Goal: Transaction & Acquisition: Obtain resource

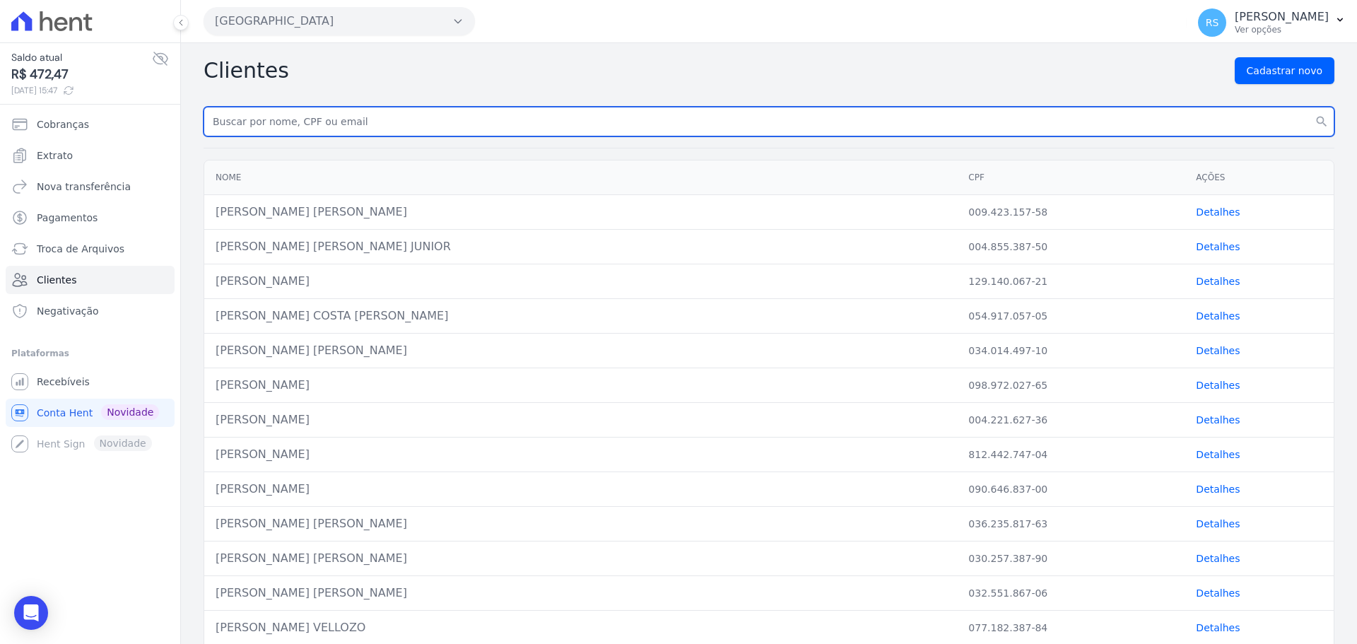
click at [280, 117] on input "text" at bounding box center [769, 122] width 1131 height 30
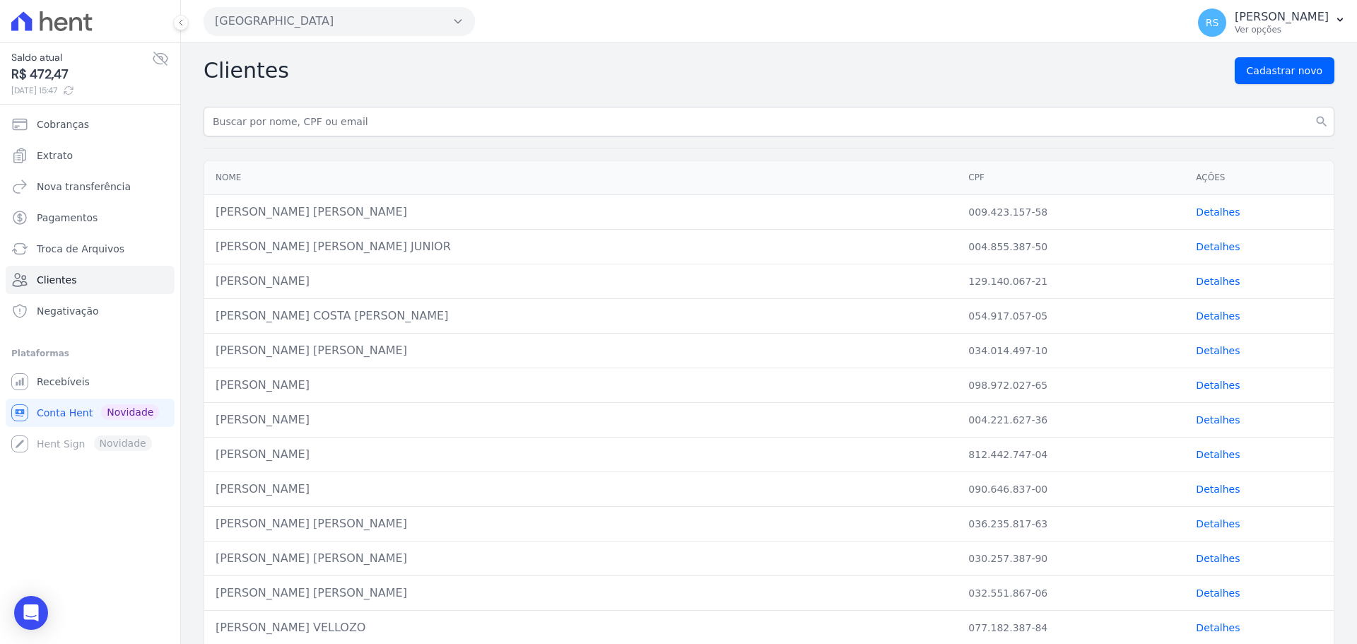
click at [286, 26] on button "[GEOGRAPHIC_DATA]" at bounding box center [339, 21] width 271 height 28
click at [286, 105] on label "[GEOGRAPHIC_DATA] 3" at bounding box center [283, 107] width 114 height 15
click at [0, 0] on input "[GEOGRAPHIC_DATA] 3" at bounding box center [0, 0] width 0 height 0
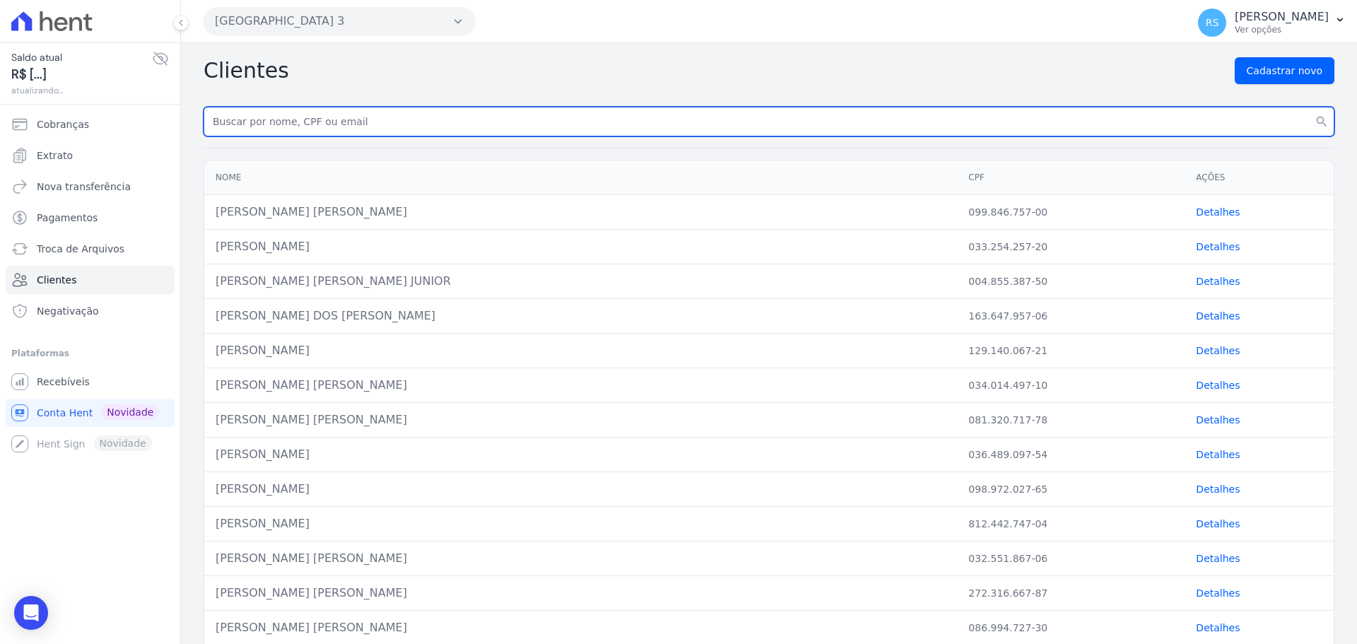
click at [286, 119] on input "text" at bounding box center [769, 122] width 1131 height 30
paste input "ANDREA DO NASCIMENTO"
type input "ANDREA DO NASCIMENTO"
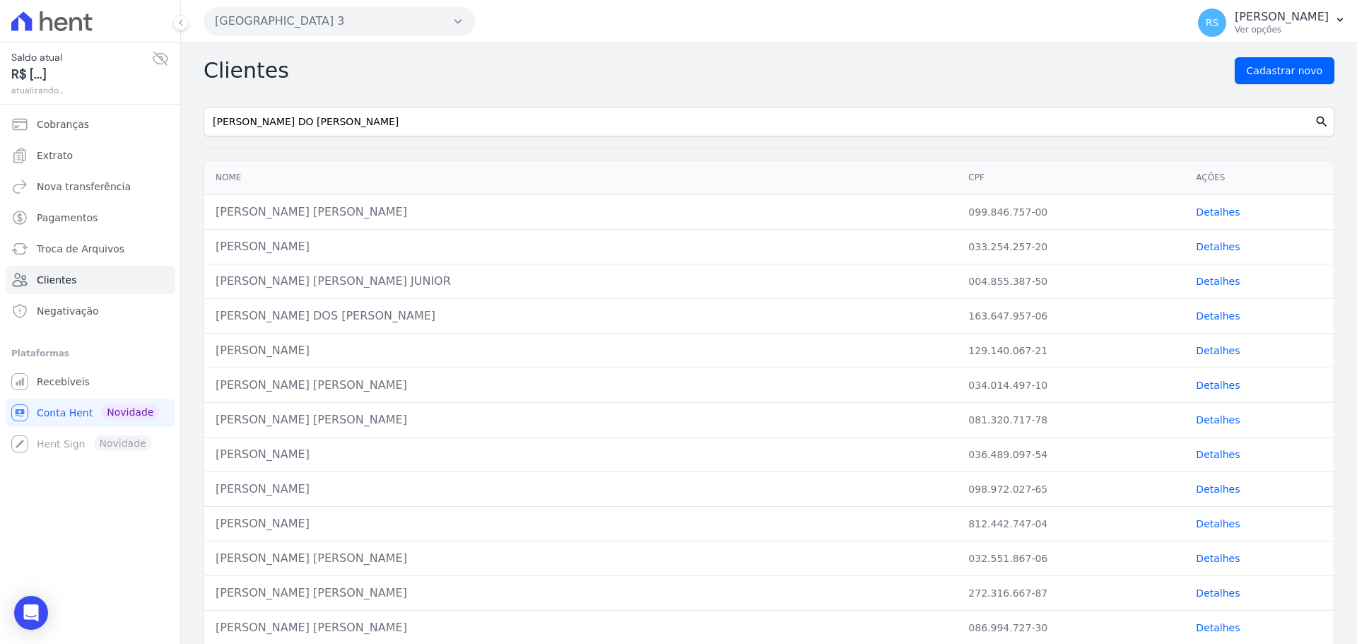
drag, startPoint x: 1304, startPoint y: 119, endPoint x: 1305, endPoint y: 127, distance: 8.5
click at [1314, 126] on icon "search" at bounding box center [1321, 121] width 14 height 14
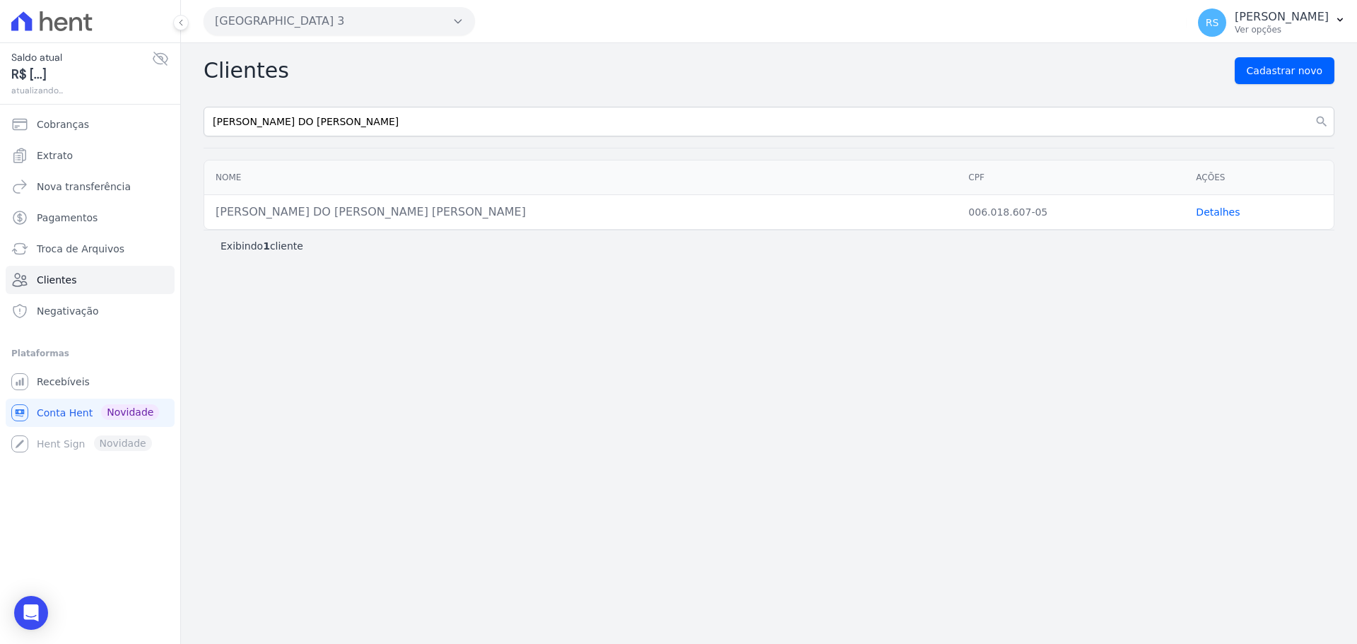
click at [1204, 210] on link "Detalhes" at bounding box center [1218, 211] width 44 height 11
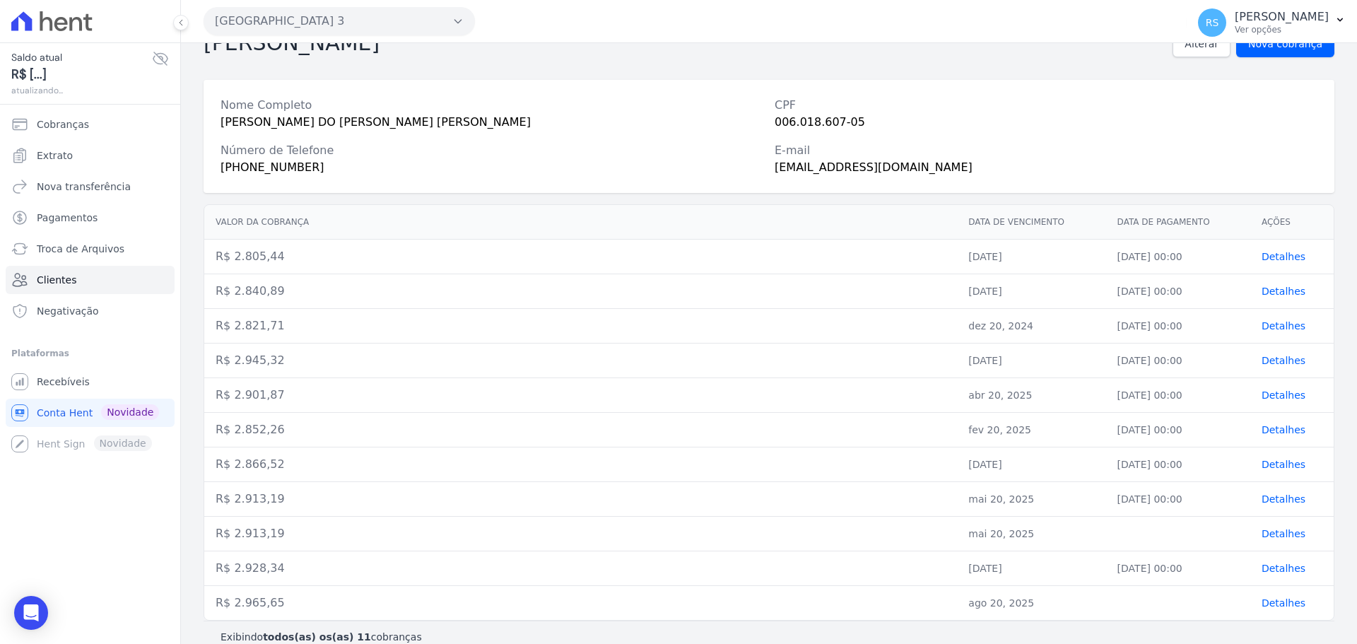
scroll to position [59, 0]
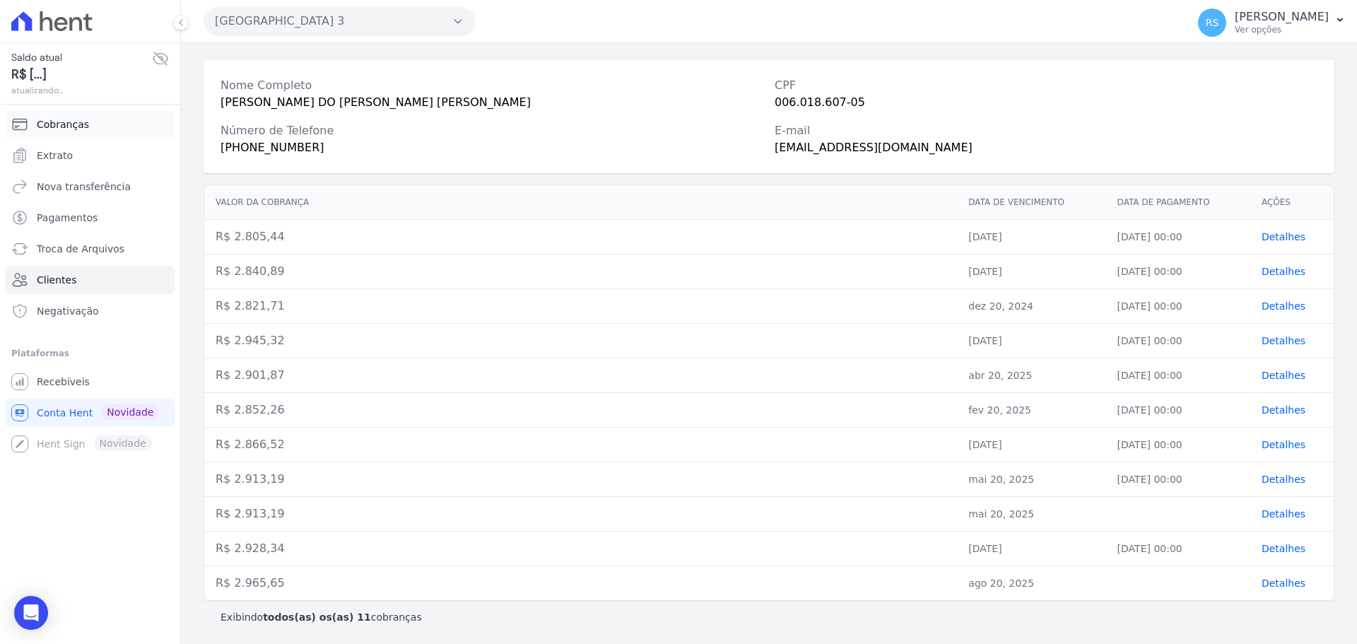
click at [63, 124] on span "Cobranças" at bounding box center [63, 124] width 52 height 14
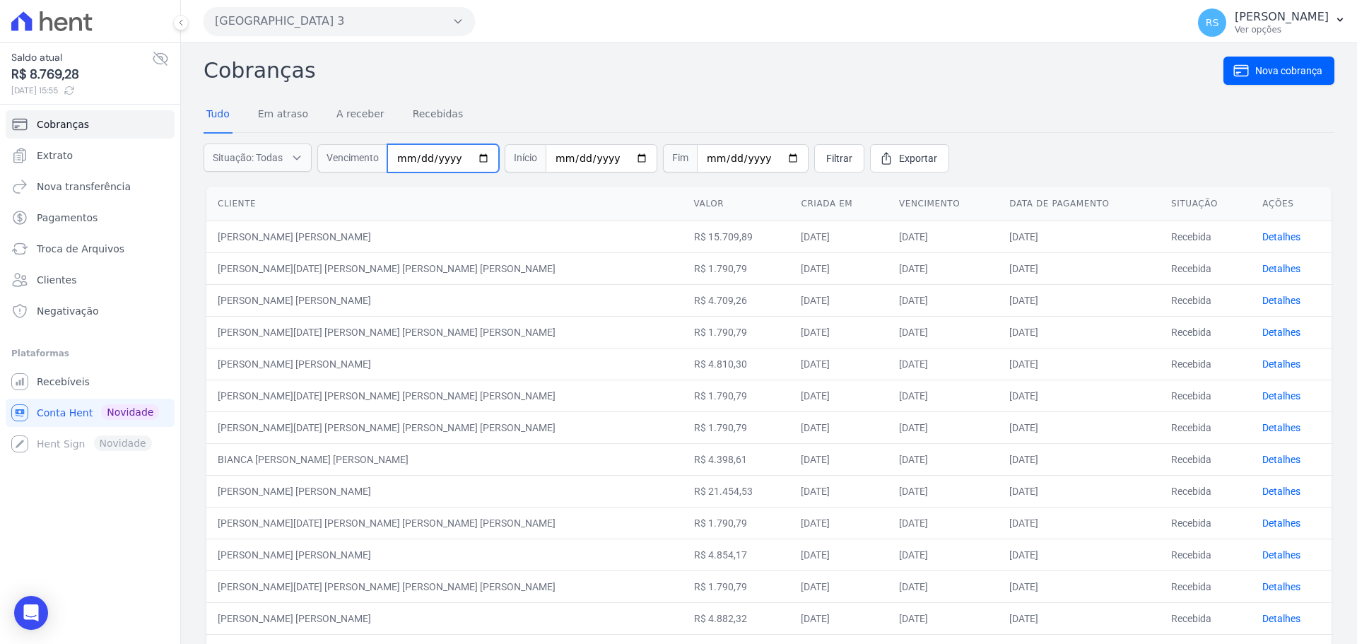
click at [397, 161] on input "date" at bounding box center [443, 158] width 112 height 28
type input "2025-08-20"
click at [826, 157] on span "Filtrar" at bounding box center [839, 158] width 26 height 14
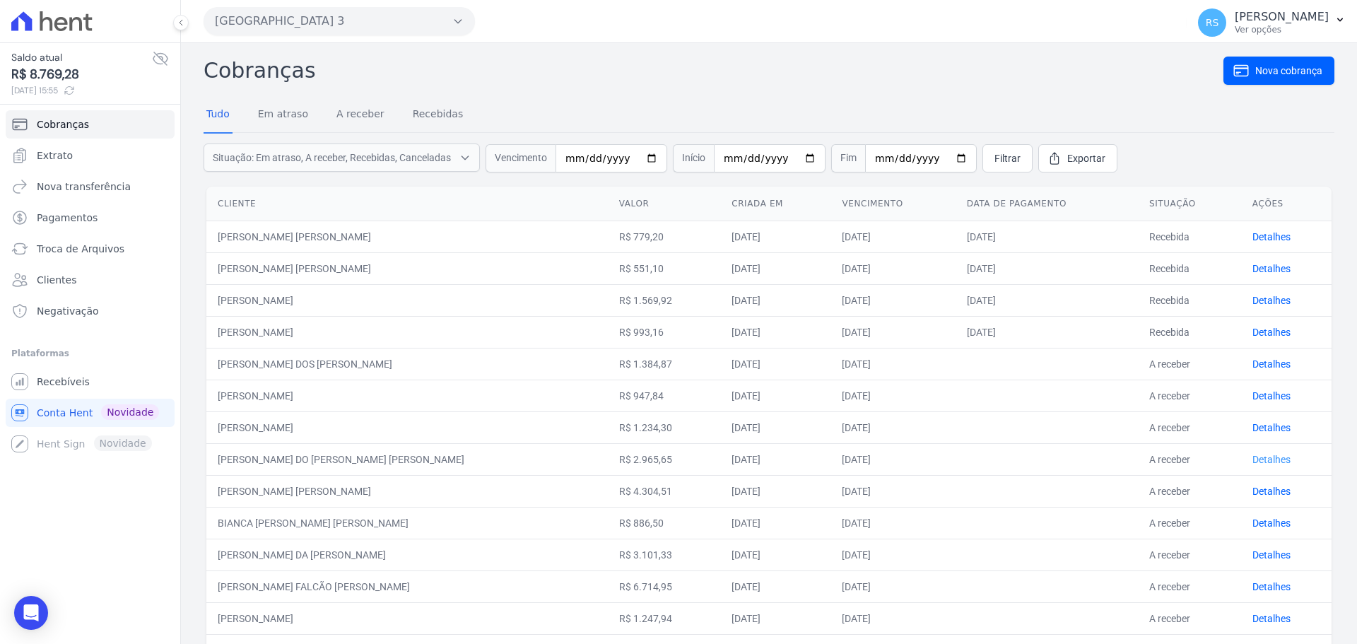
click at [1254, 460] on link "Detalhes" at bounding box center [1271, 459] width 38 height 11
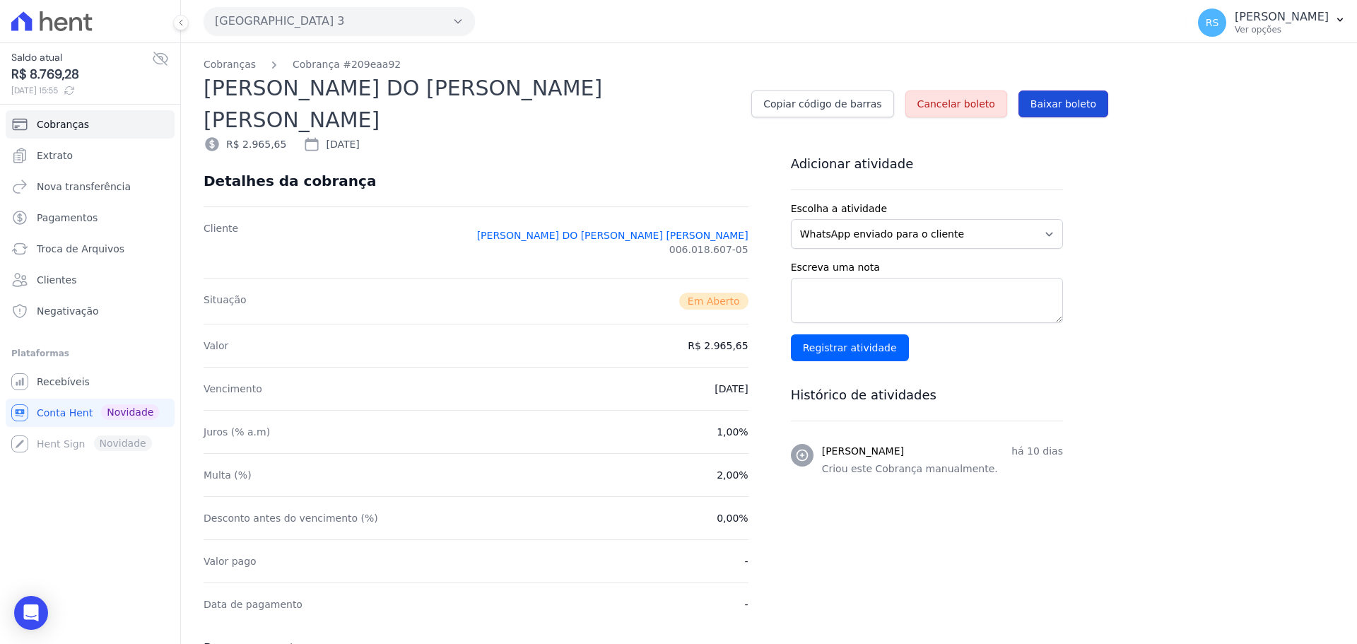
click at [1060, 97] on span "Baixar boleto" at bounding box center [1063, 104] width 66 height 14
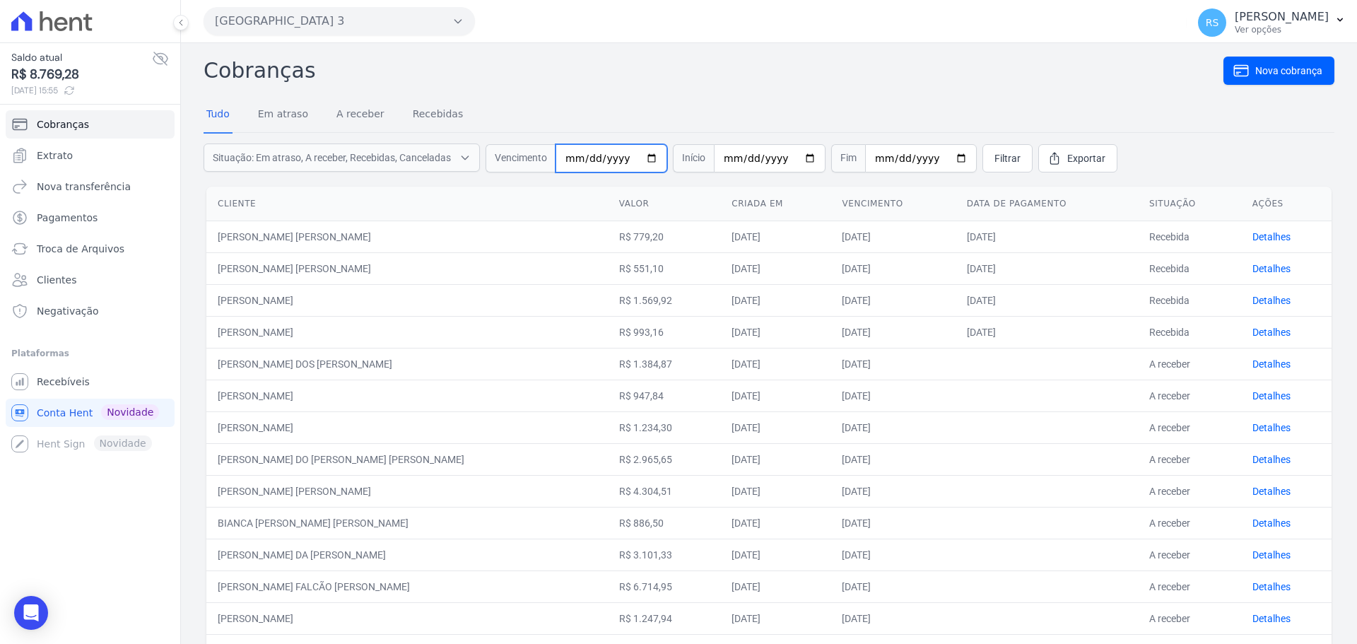
click at [571, 159] on input "2025-08-20" at bounding box center [611, 158] width 112 height 28
click at [572, 155] on input "2025-08-20" at bounding box center [611, 158] width 112 height 28
click at [565, 148] on input "2025-08-20" at bounding box center [611, 158] width 112 height 28
click at [575, 153] on input "2025-08-20" at bounding box center [611, 158] width 112 height 28
click at [575, 158] on input "2025-08-20" at bounding box center [611, 158] width 112 height 28
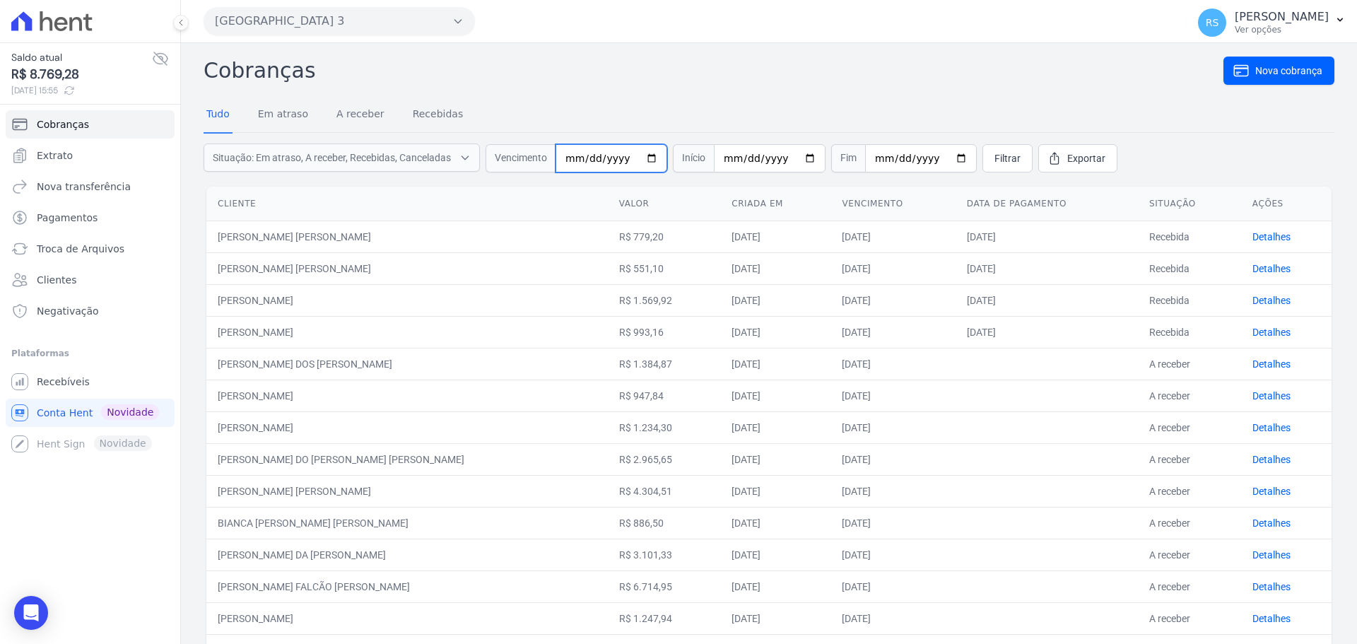
click at [584, 157] on input "2025-08-20" at bounding box center [611, 158] width 112 height 28
click at [575, 157] on input "2025-08-20" at bounding box center [611, 158] width 112 height 28
type input "2025-08-30"
click at [595, 155] on input "2025-08-30" at bounding box center [611, 158] width 112 height 28
drag, startPoint x: 589, startPoint y: 181, endPoint x: 590, endPoint y: 167, distance: 13.4
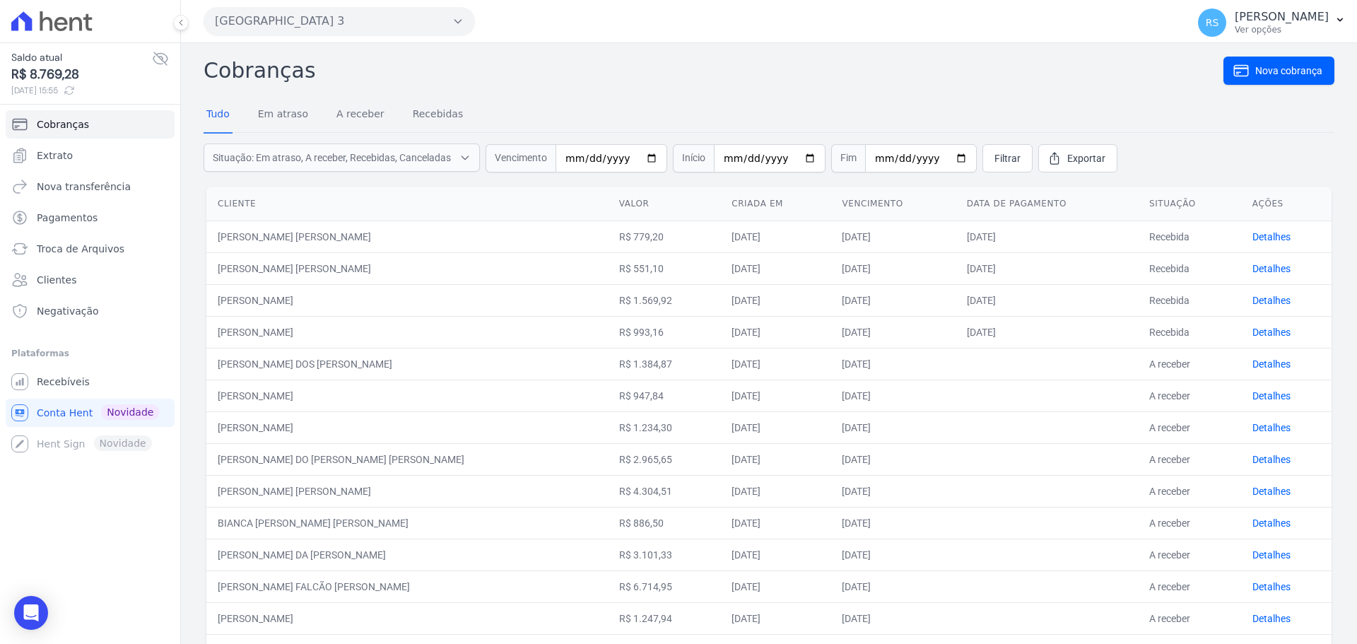
click at [589, 180] on form "Situação: Em atraso, A receber, Recebidas, Canceladas Em atraso A receber Receb…" at bounding box center [769, 158] width 1131 height 51
click at [592, 157] on input "2025-08-30" at bounding box center [611, 158] width 112 height 28
type input "[DATE]"
click at [726, 162] on input "date" at bounding box center [770, 158] width 112 height 28
click at [869, 161] on input "date" at bounding box center [921, 158] width 112 height 28
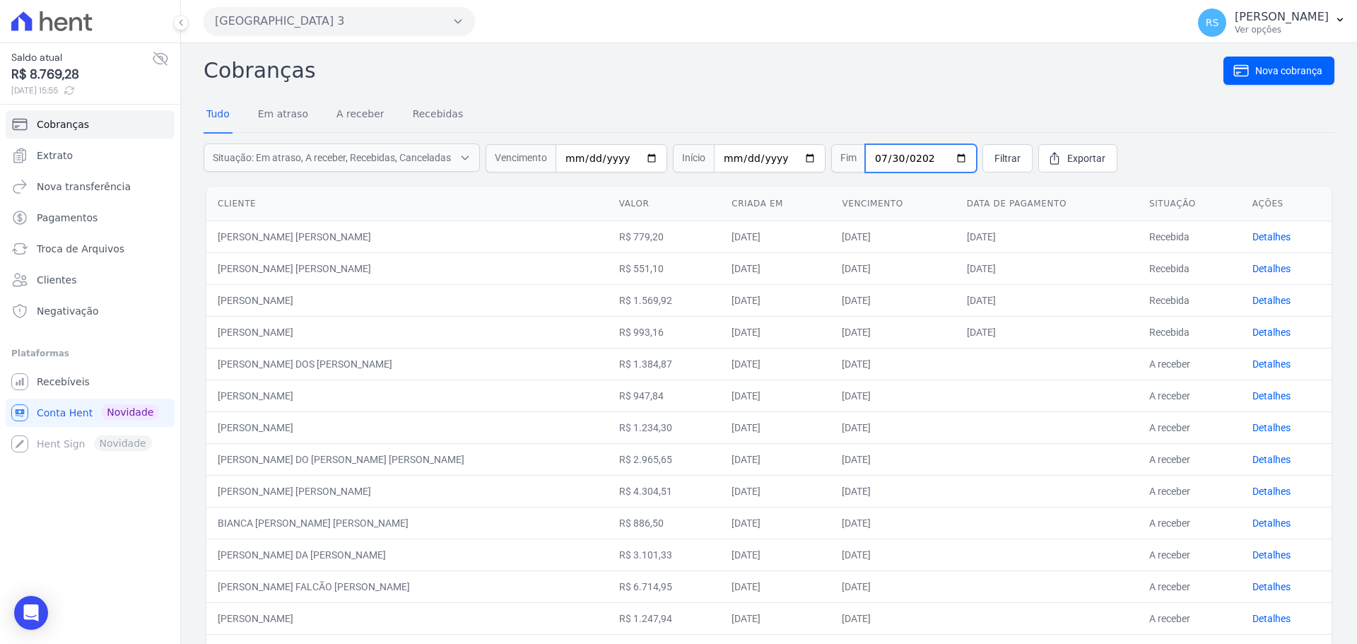
type input "[DATE]"
click at [995, 153] on span "Filtrar" at bounding box center [1007, 158] width 26 height 14
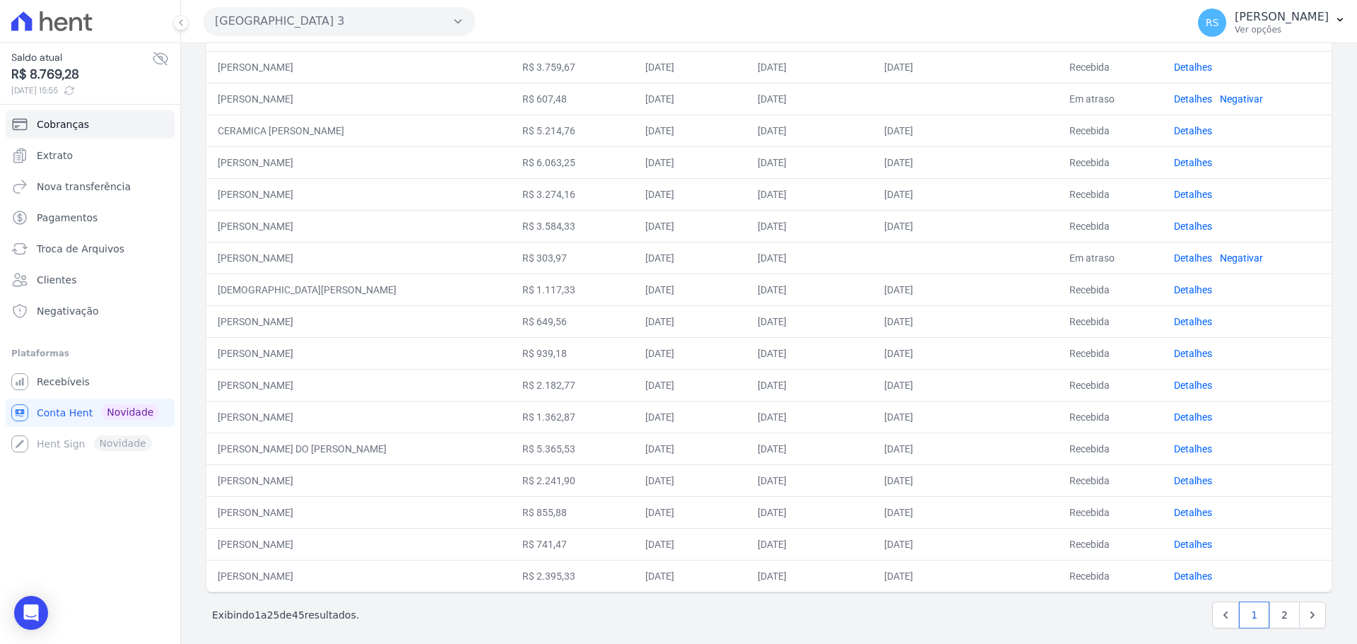
scroll to position [437, 0]
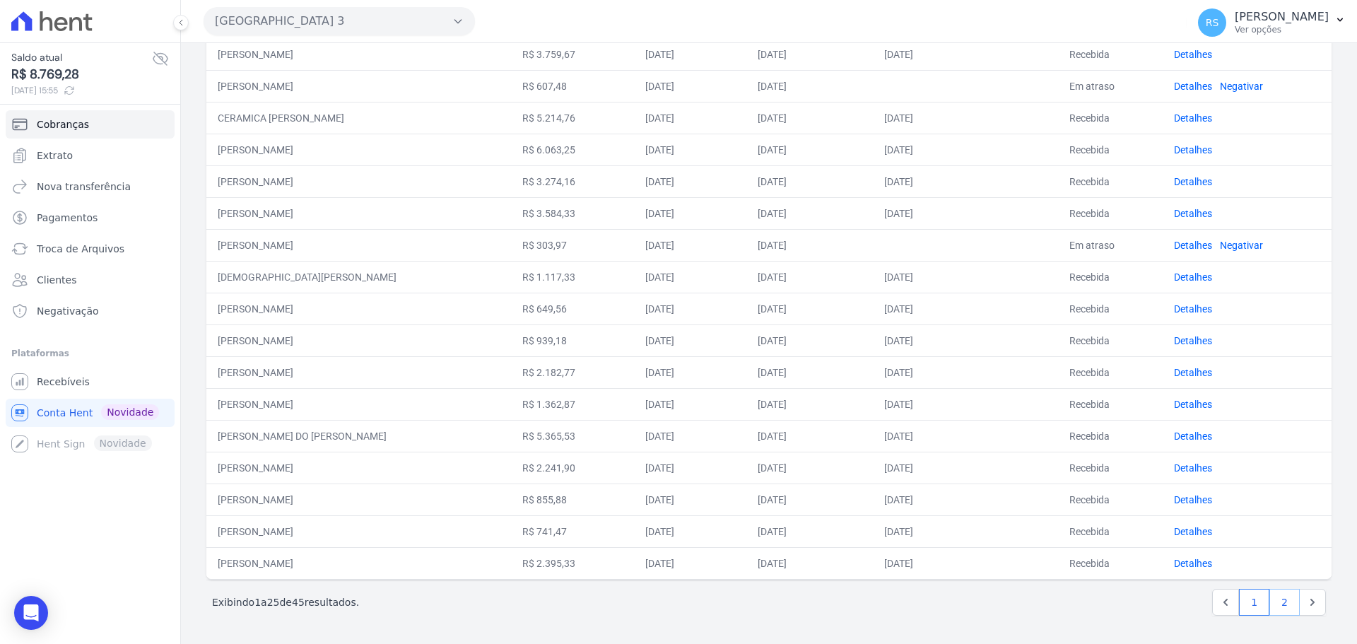
click at [1276, 607] on link "2" at bounding box center [1284, 602] width 30 height 27
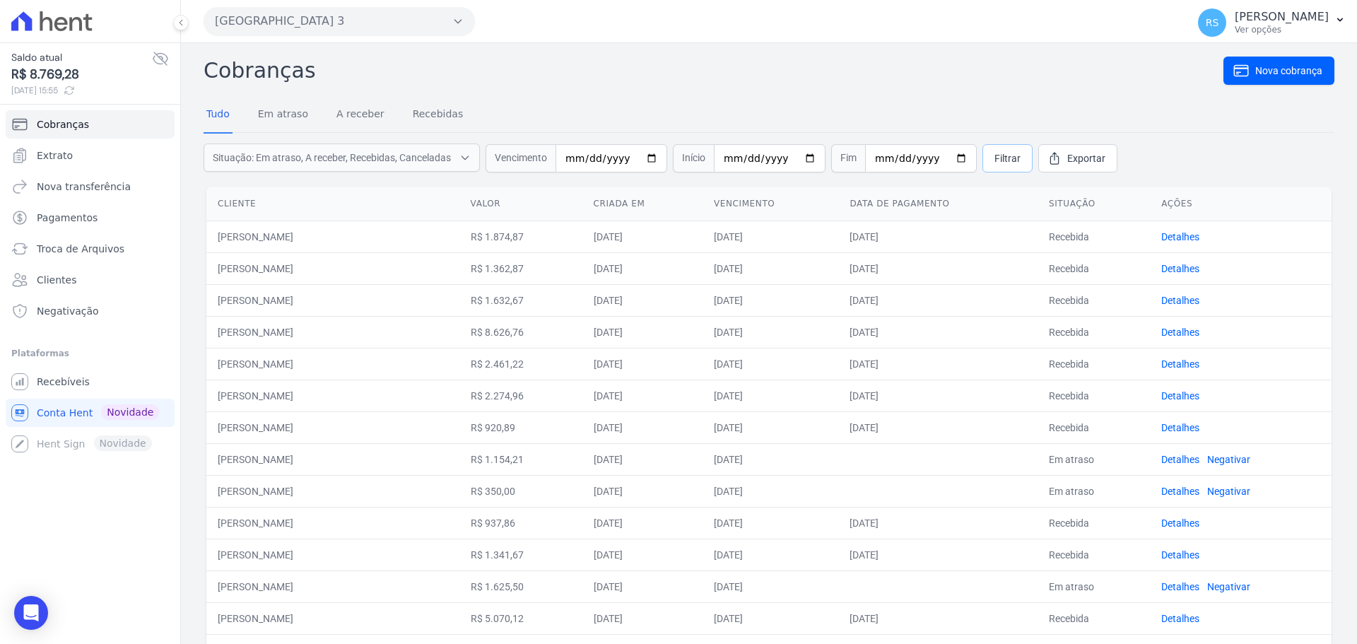
click at [996, 160] on span "Filtrar" at bounding box center [1007, 158] width 26 height 14
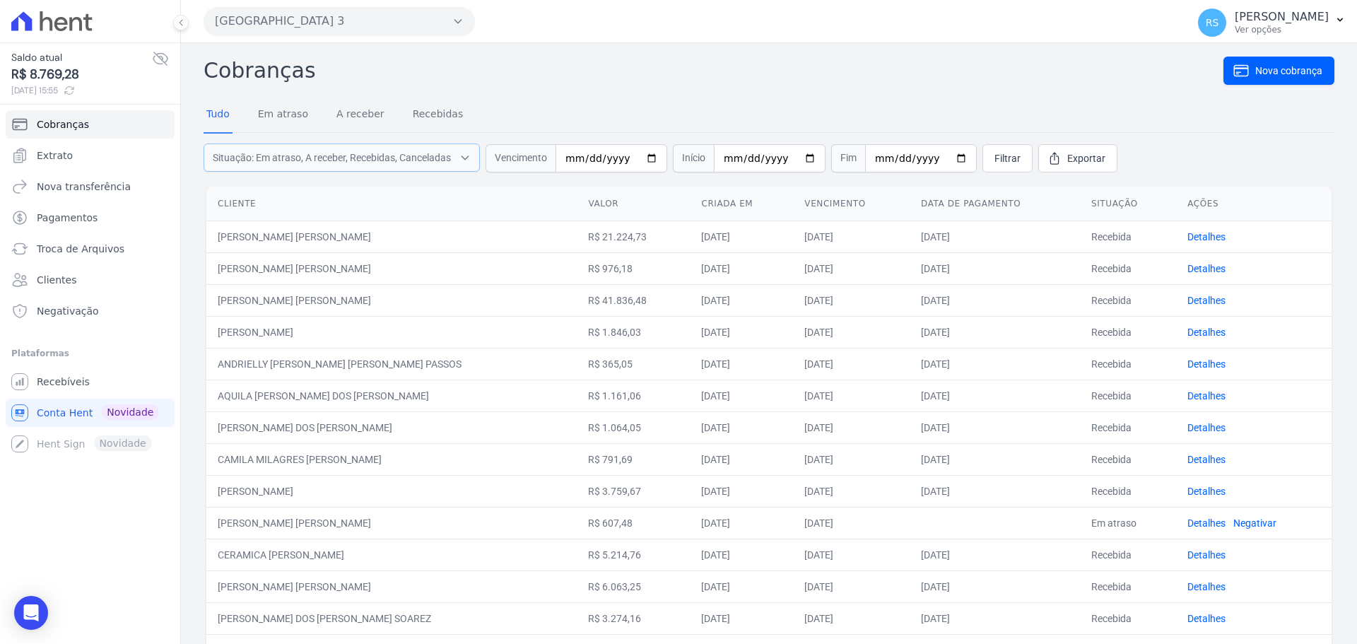
click at [416, 158] on span "Situação: Em atraso, A receber, Recebidas, Canceladas" at bounding box center [332, 158] width 238 height 14
click at [248, 192] on label "Em atraso" at bounding box center [248, 192] width 45 height 11
click at [220, 192] on input "Em atraso" at bounding box center [214, 192] width 11 height 11
checkbox input "false"
click at [244, 208] on label "A receber" at bounding box center [246, 210] width 41 height 11
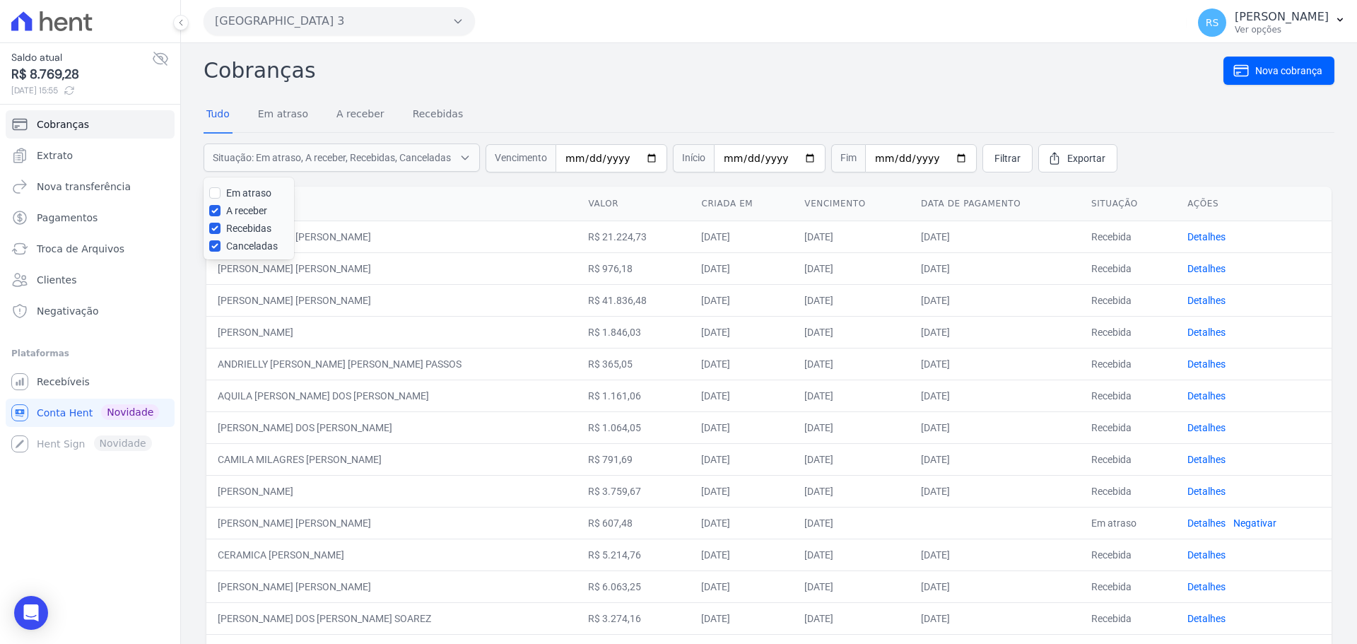
click at [220, 208] on input "A receber" at bounding box center [214, 210] width 11 height 11
checkbox input "false"
drag, startPoint x: 244, startPoint y: 225, endPoint x: 233, endPoint y: 244, distance: 22.2
click at [244, 228] on label "Recebidas" at bounding box center [248, 228] width 45 height 11
click at [220, 228] on input "Recebidas" at bounding box center [214, 228] width 11 height 11
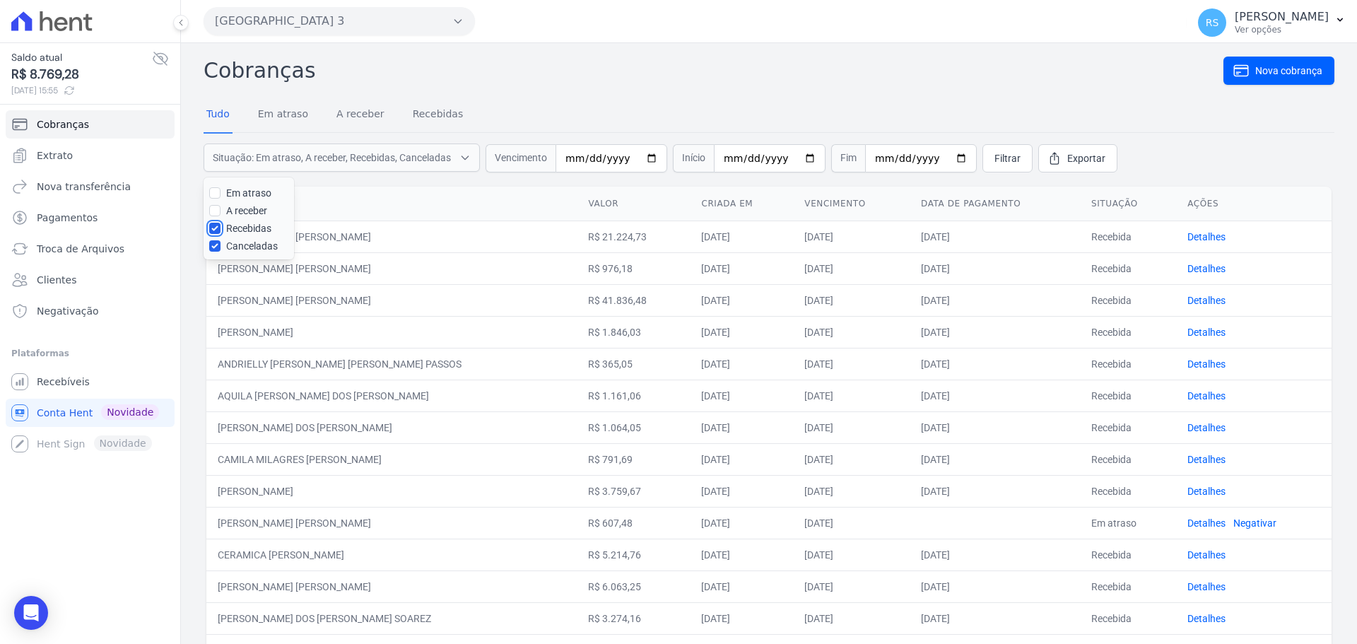
checkbox input "false"
click at [232, 245] on label "Canceladas" at bounding box center [252, 245] width 52 height 11
click at [220, 245] on input "Canceladas" at bounding box center [214, 245] width 11 height 11
checkbox input "false"
click at [240, 189] on label "Em atraso" at bounding box center [248, 192] width 45 height 11
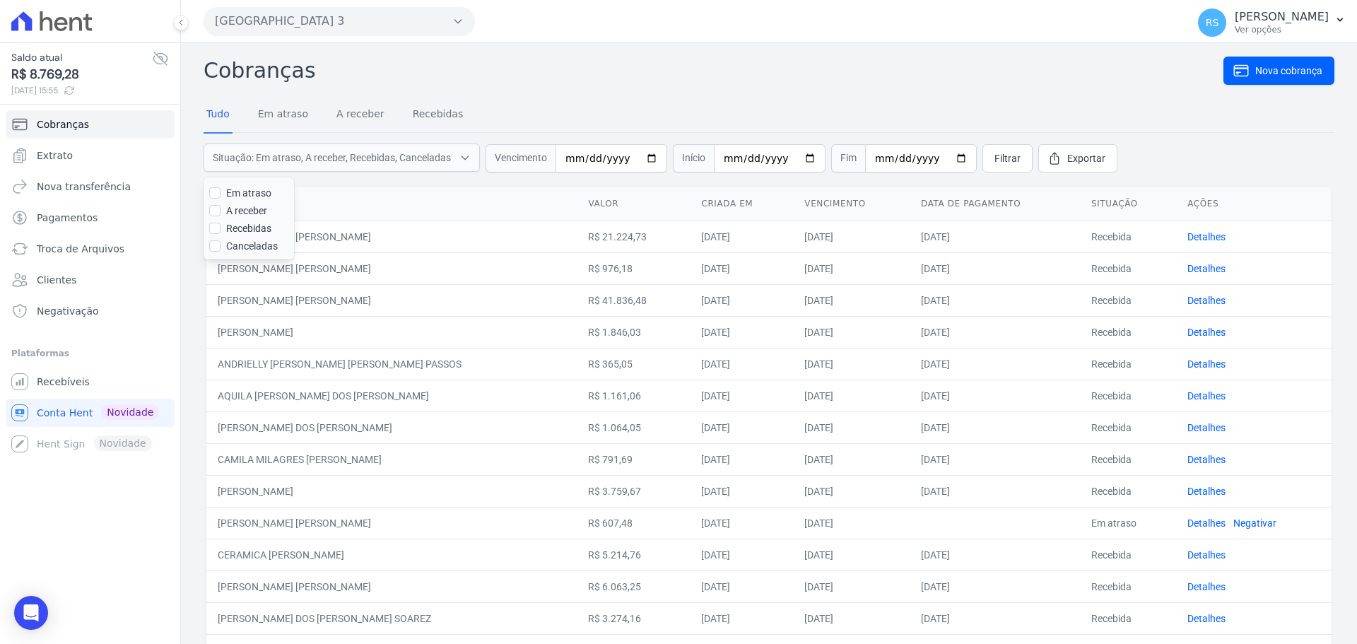
click at [220, 189] on input "Em atraso" at bounding box center [214, 192] width 11 height 11
checkbox input "true"
click at [994, 161] on span "Filtrar" at bounding box center [1007, 158] width 26 height 14
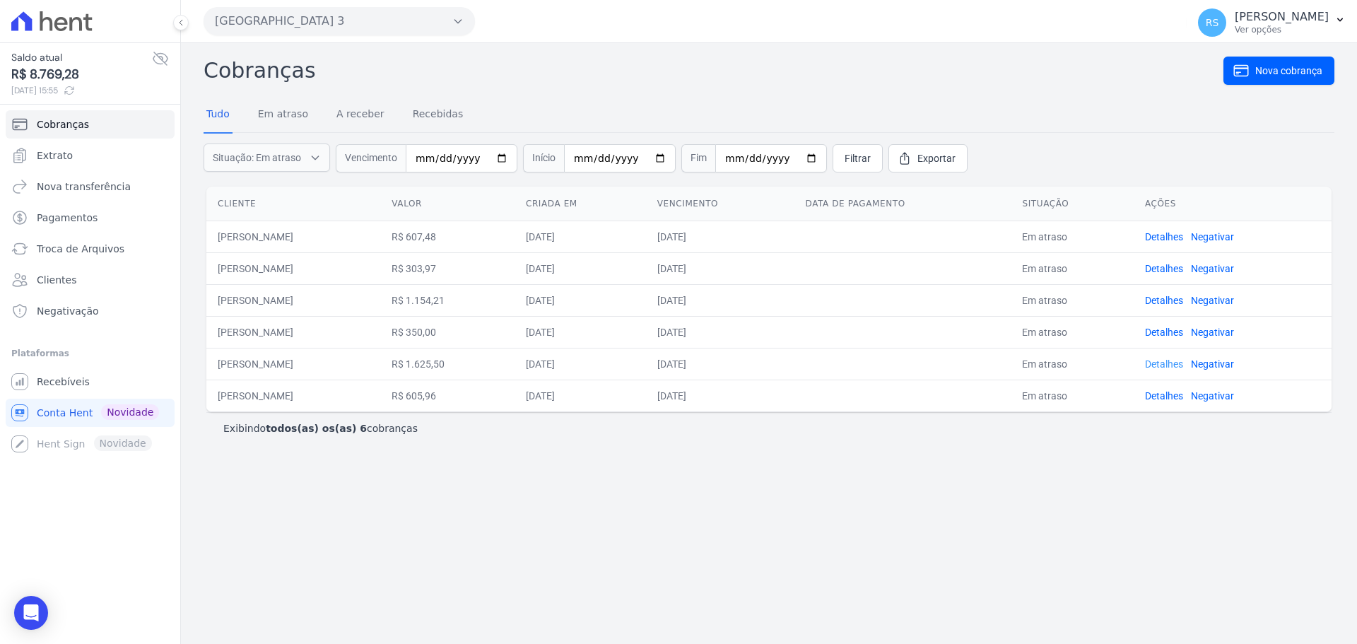
click at [1183, 366] on link "Detalhes" at bounding box center [1164, 363] width 38 height 11
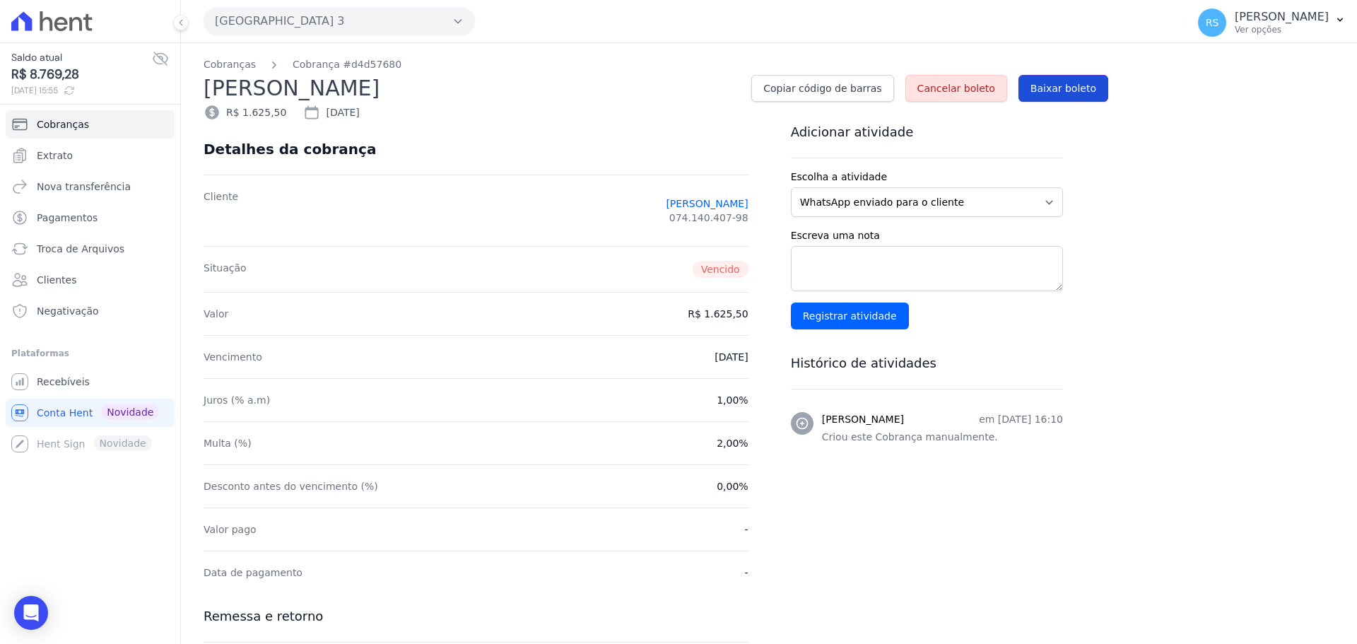
click at [1076, 85] on span "Baixar boleto" at bounding box center [1063, 88] width 66 height 14
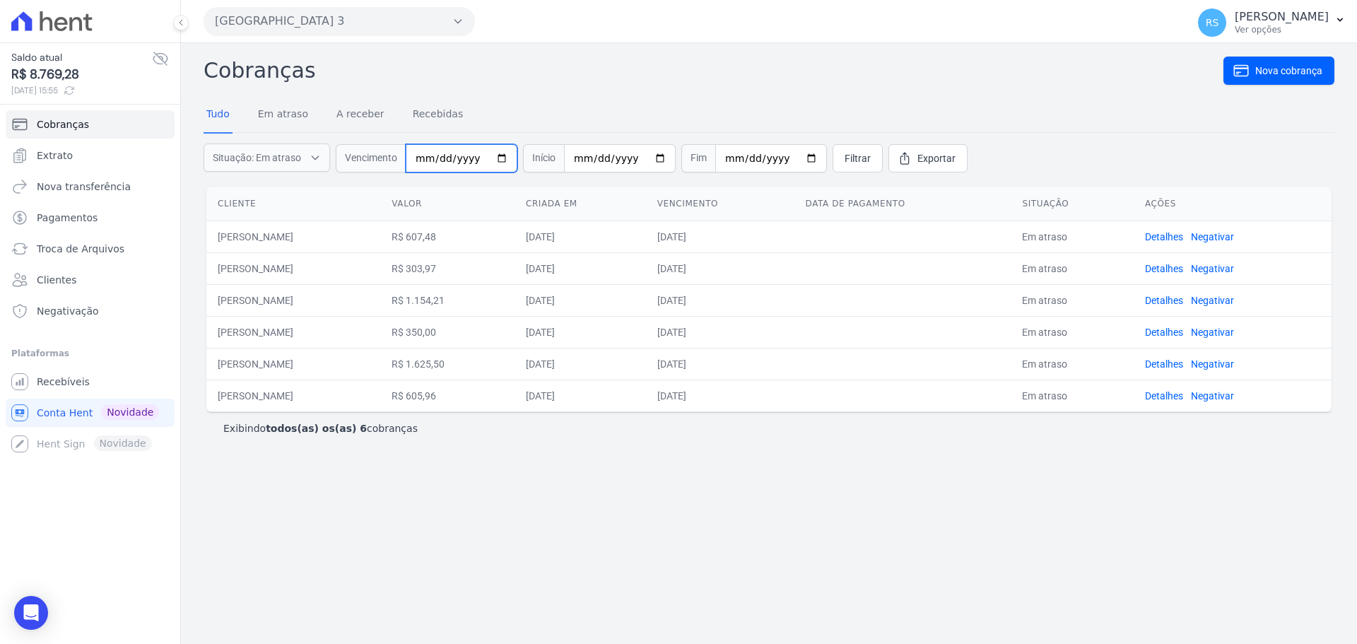
click at [444, 155] on input "2025-04-30" at bounding box center [462, 158] width 112 height 28
click at [442, 158] on input "2025-04-30" at bounding box center [462, 158] width 112 height 28
type input "[DATE]"
click at [845, 152] on span "Filtrar" at bounding box center [858, 158] width 26 height 14
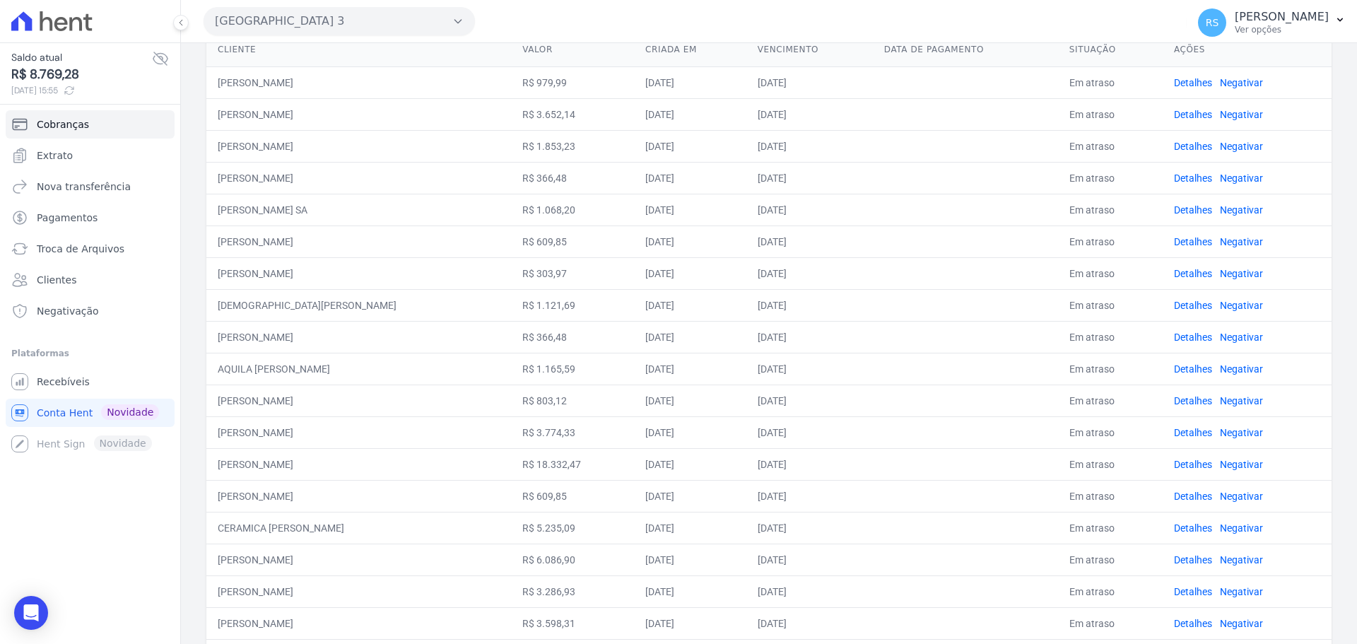
scroll to position [437, 0]
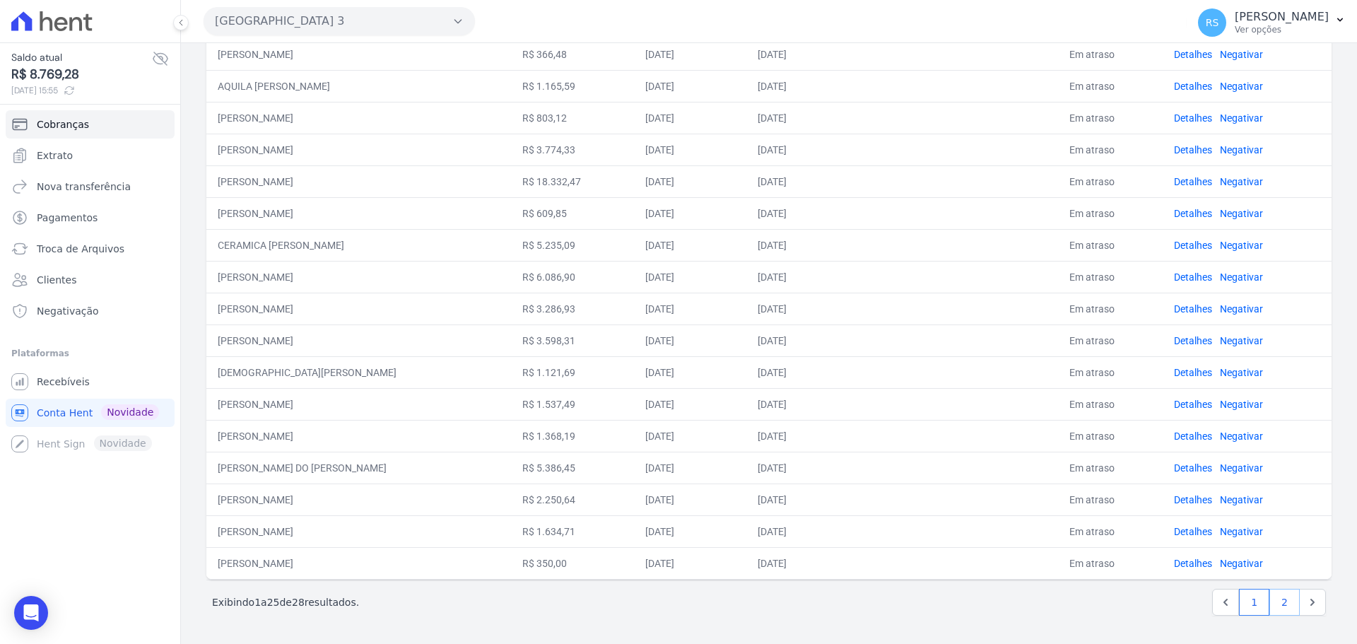
click at [1274, 605] on link "2" at bounding box center [1284, 602] width 30 height 27
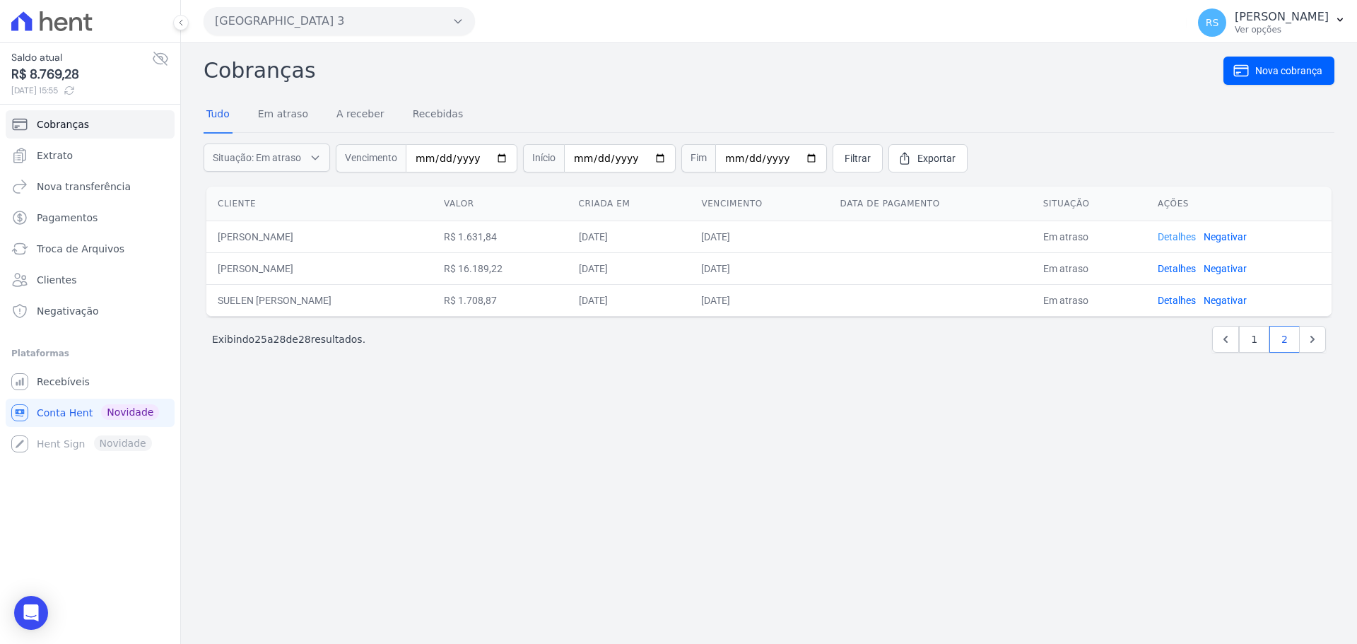
click at [1175, 234] on link "Detalhes" at bounding box center [1177, 236] width 38 height 11
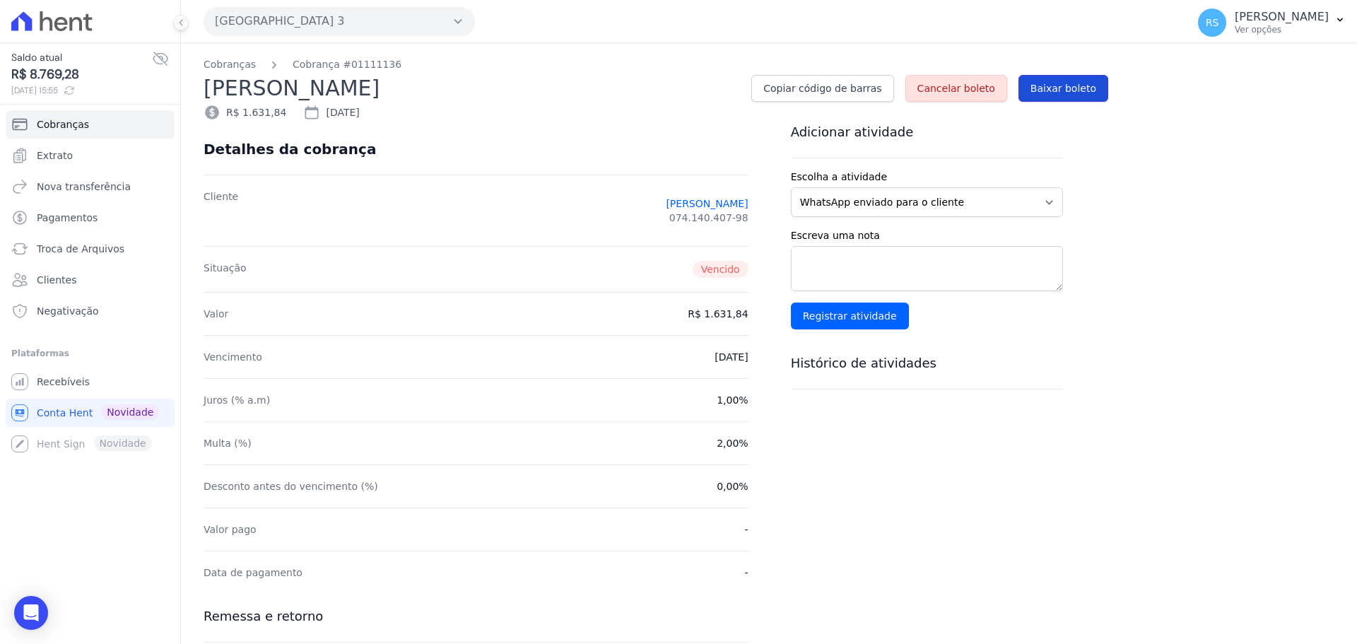
click at [1053, 80] on link "Baixar boleto" at bounding box center [1063, 88] width 90 height 27
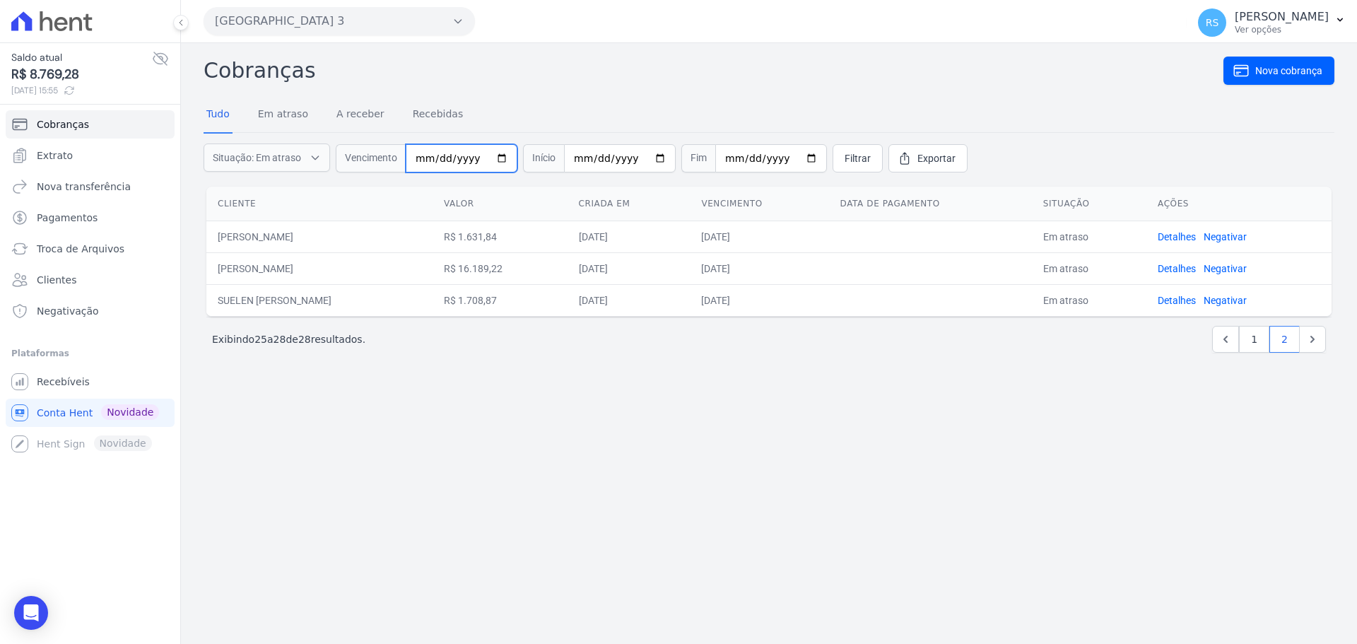
click at [441, 158] on input "2025-05-30" at bounding box center [462, 158] width 112 height 28
type input "2025-06-30"
click at [845, 155] on span "Filtrar" at bounding box center [858, 158] width 26 height 14
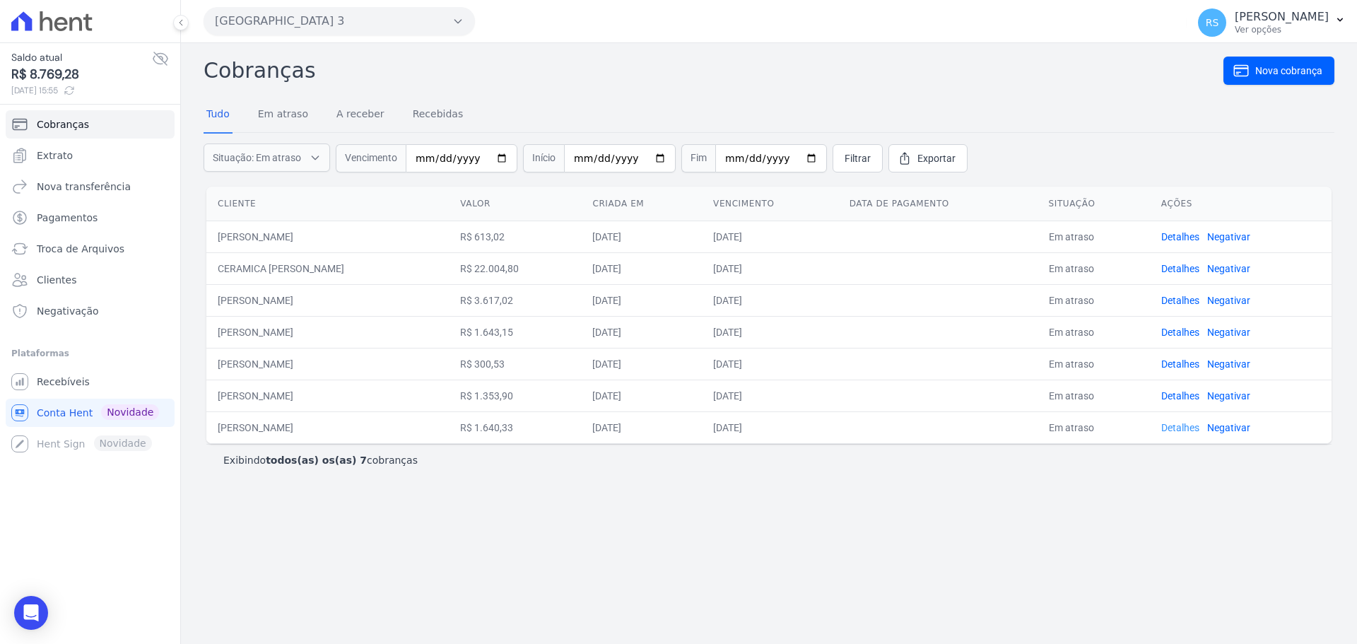
click at [1187, 428] on link "Detalhes" at bounding box center [1180, 427] width 38 height 11
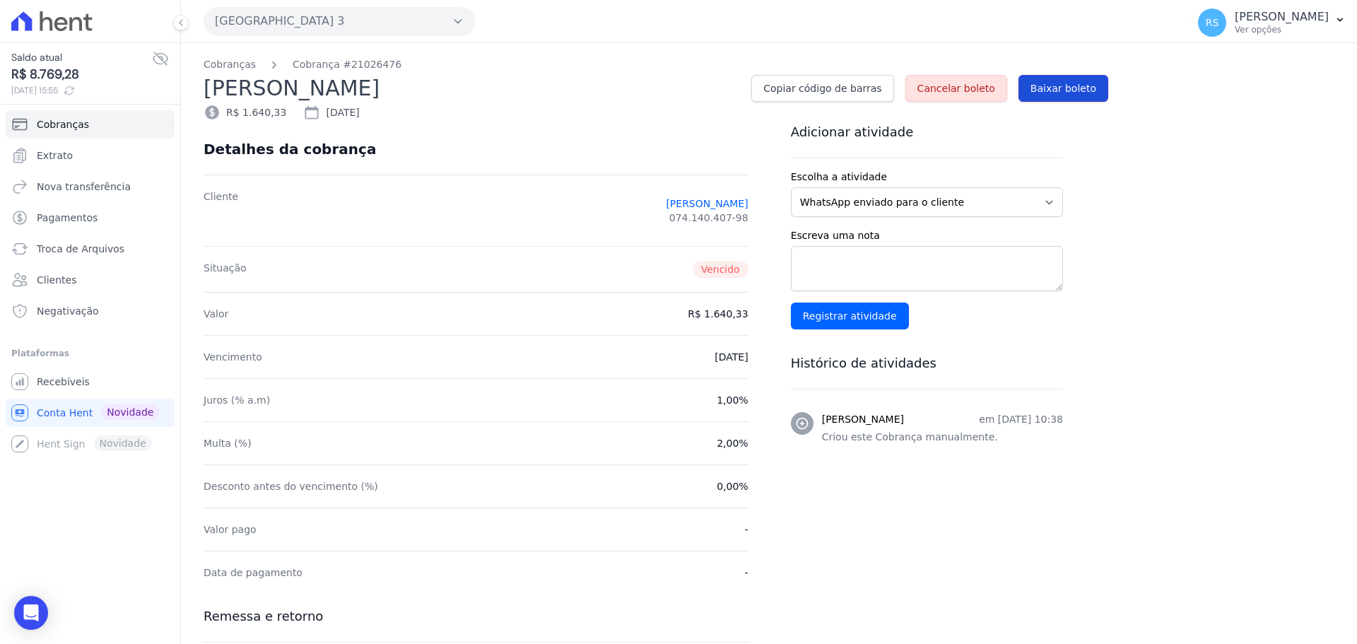
click at [1059, 86] on span "Baixar boleto" at bounding box center [1063, 88] width 66 height 14
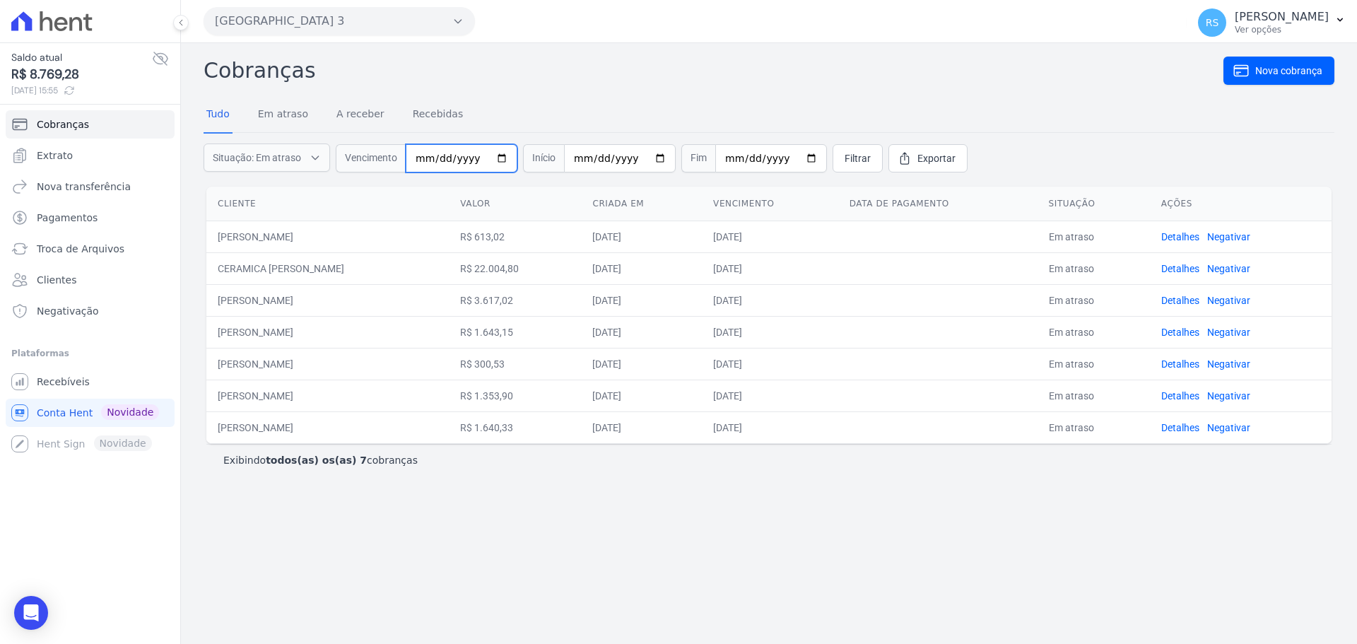
click at [437, 158] on input "2025-06-30" at bounding box center [462, 158] width 112 height 28
type input "2025-07-30"
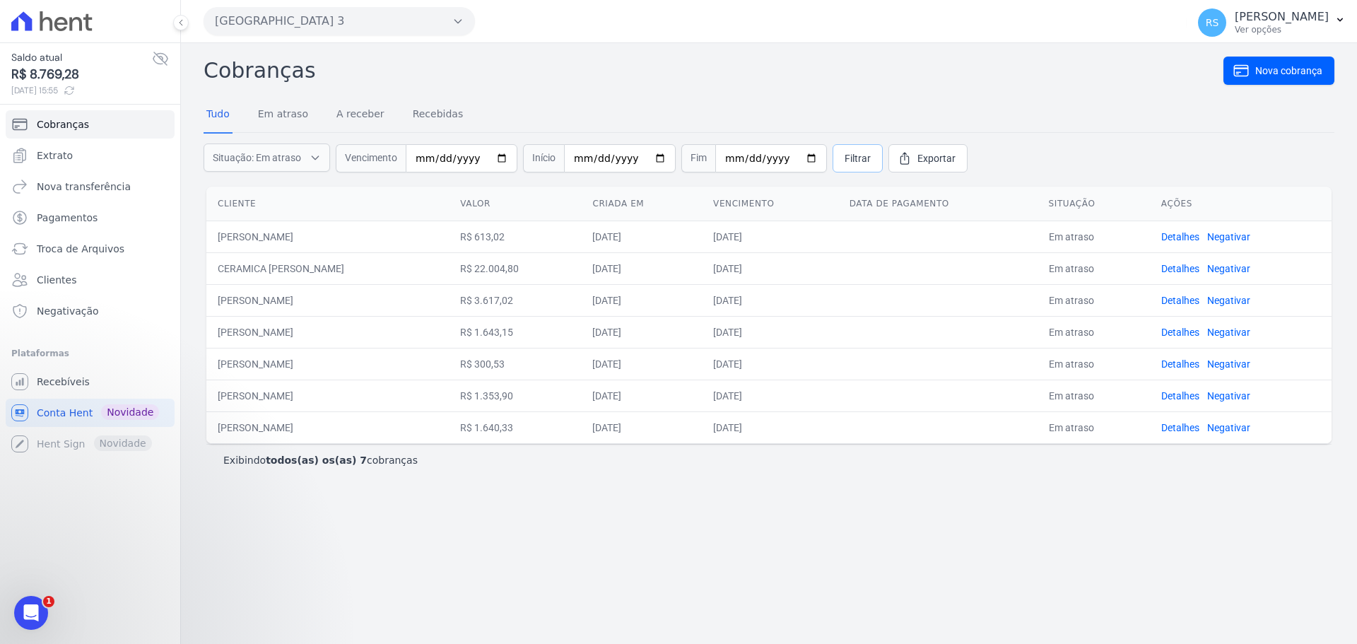
click at [845, 158] on span "Filtrar" at bounding box center [858, 158] width 26 height 14
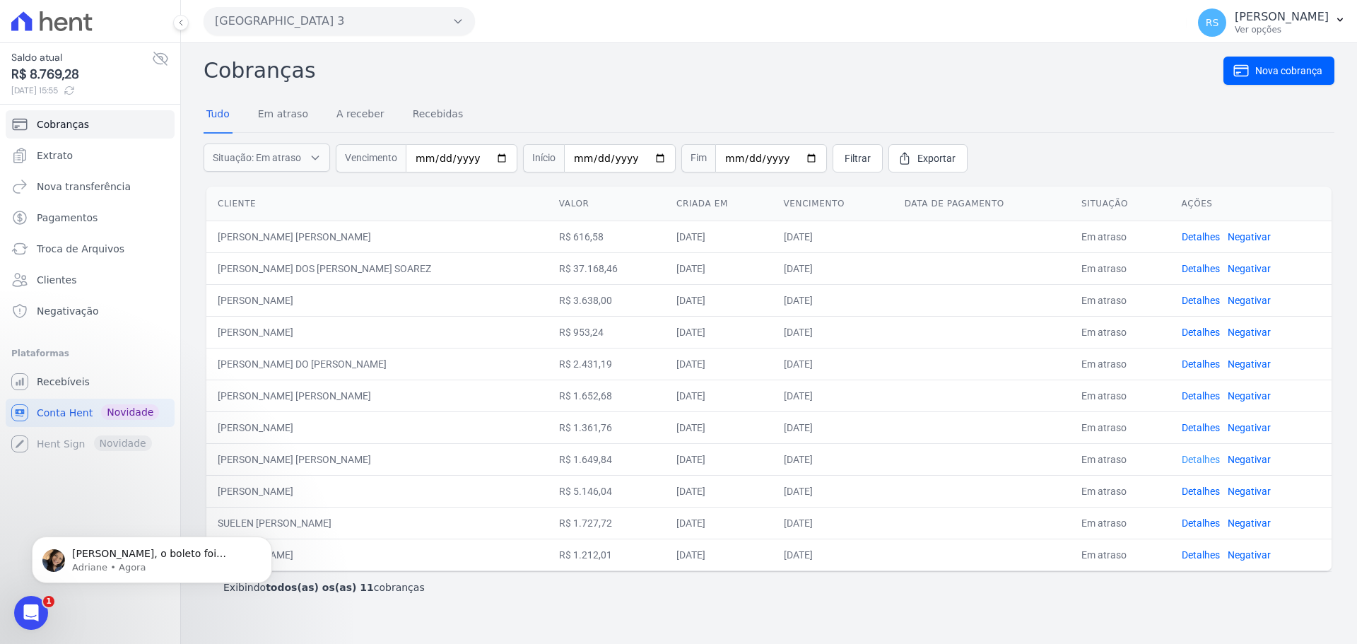
click at [1184, 459] on link "Detalhes" at bounding box center [1201, 459] width 38 height 11
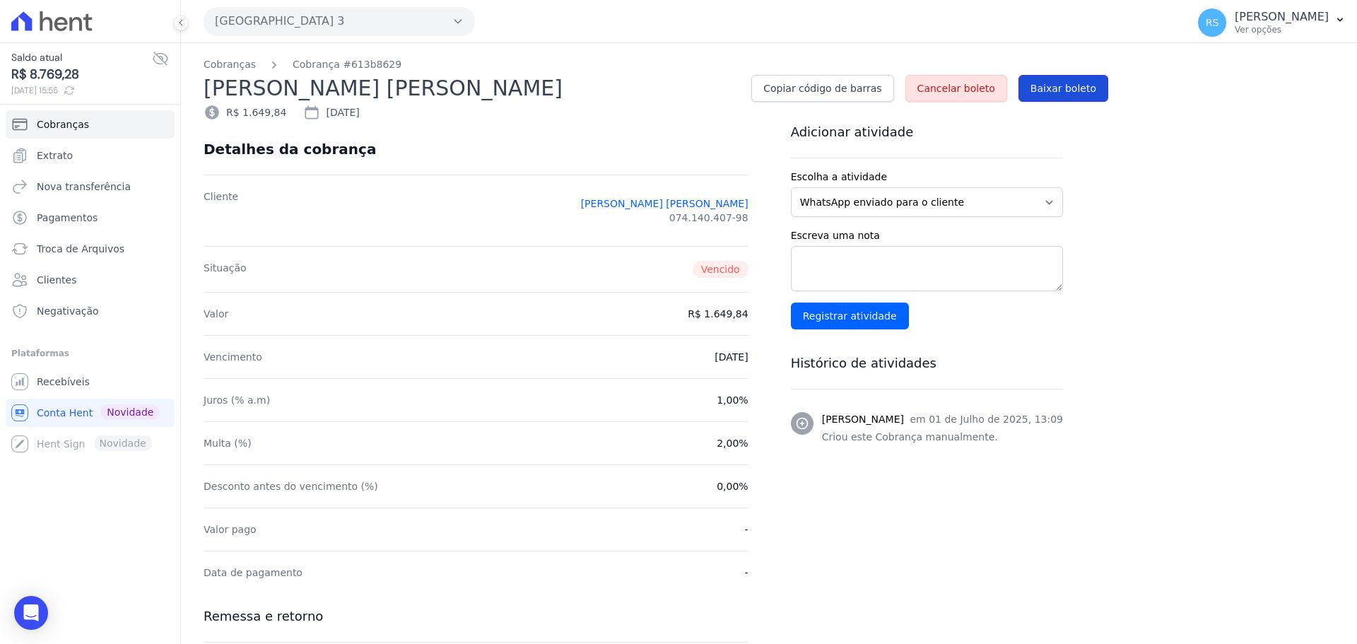
click at [1078, 82] on span "Baixar boleto" at bounding box center [1063, 88] width 66 height 14
click at [77, 276] on link "Clientes" at bounding box center [90, 280] width 169 height 28
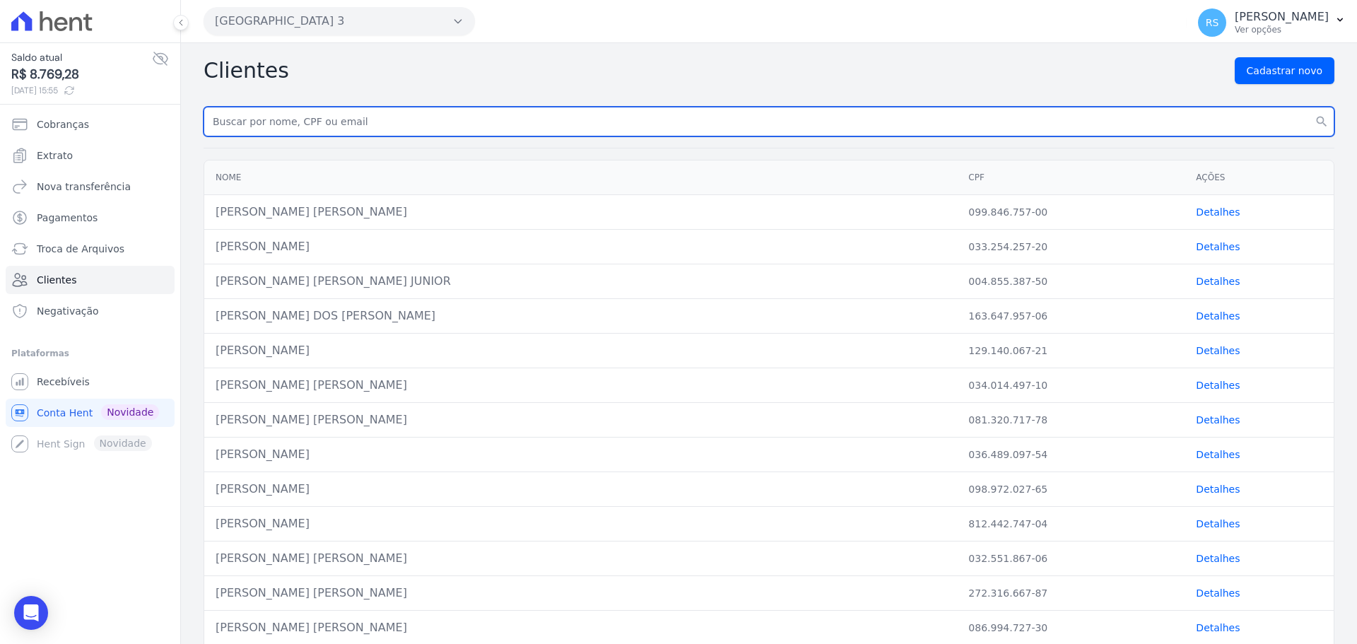
click at [274, 126] on input "text" at bounding box center [769, 122] width 1131 height 30
paste input "FABIANA MUNIZ FALCAO DA SILVA"
type input "FABIANA MUNIZ FALCAO DA SILVA"
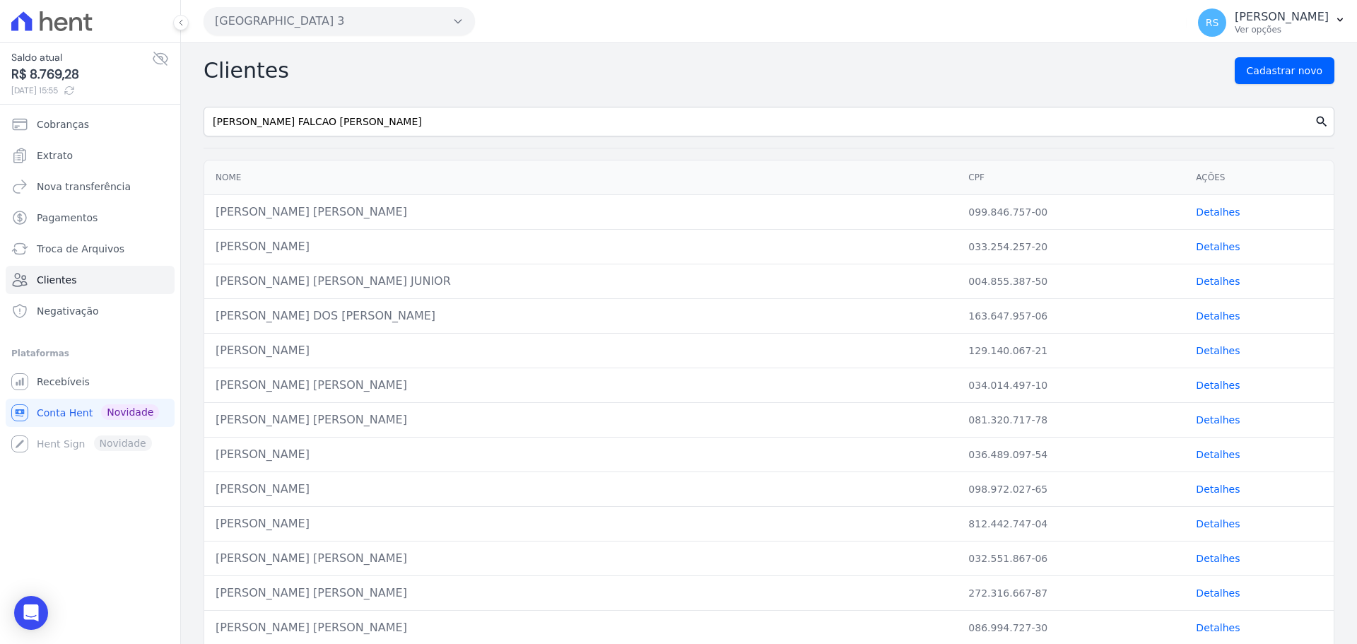
click at [1314, 124] on icon "search" at bounding box center [1321, 121] width 14 height 14
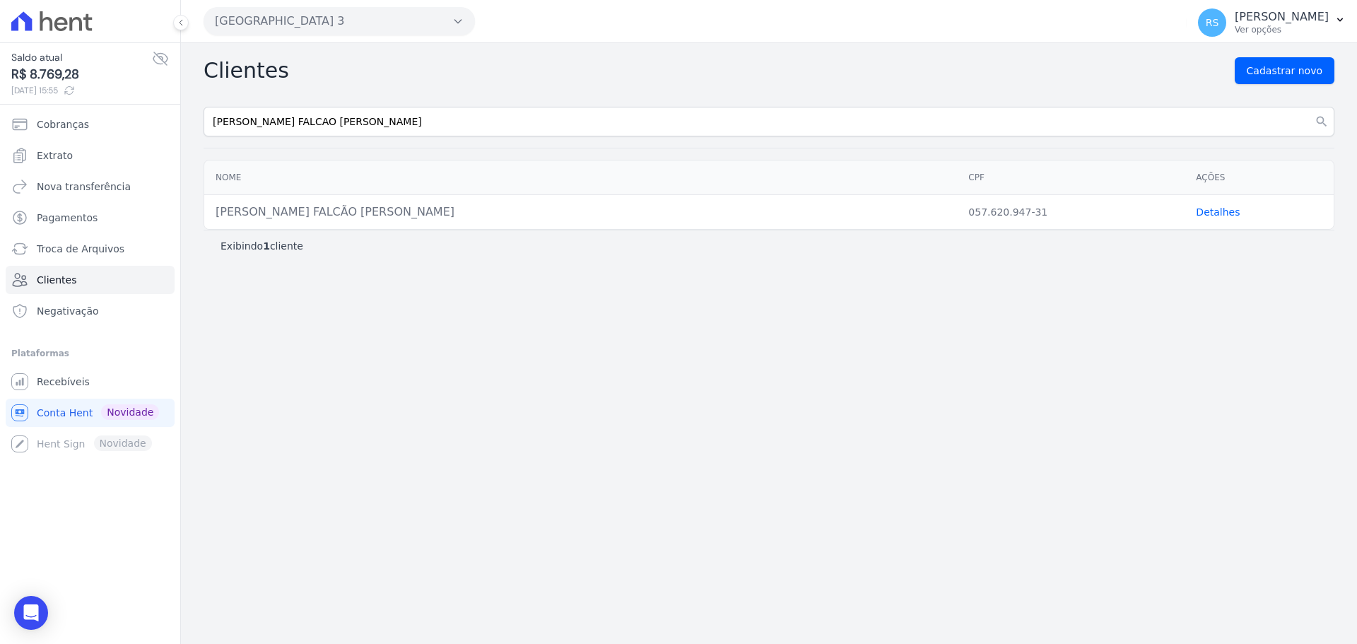
click at [1202, 211] on link "Detalhes" at bounding box center [1218, 211] width 44 height 11
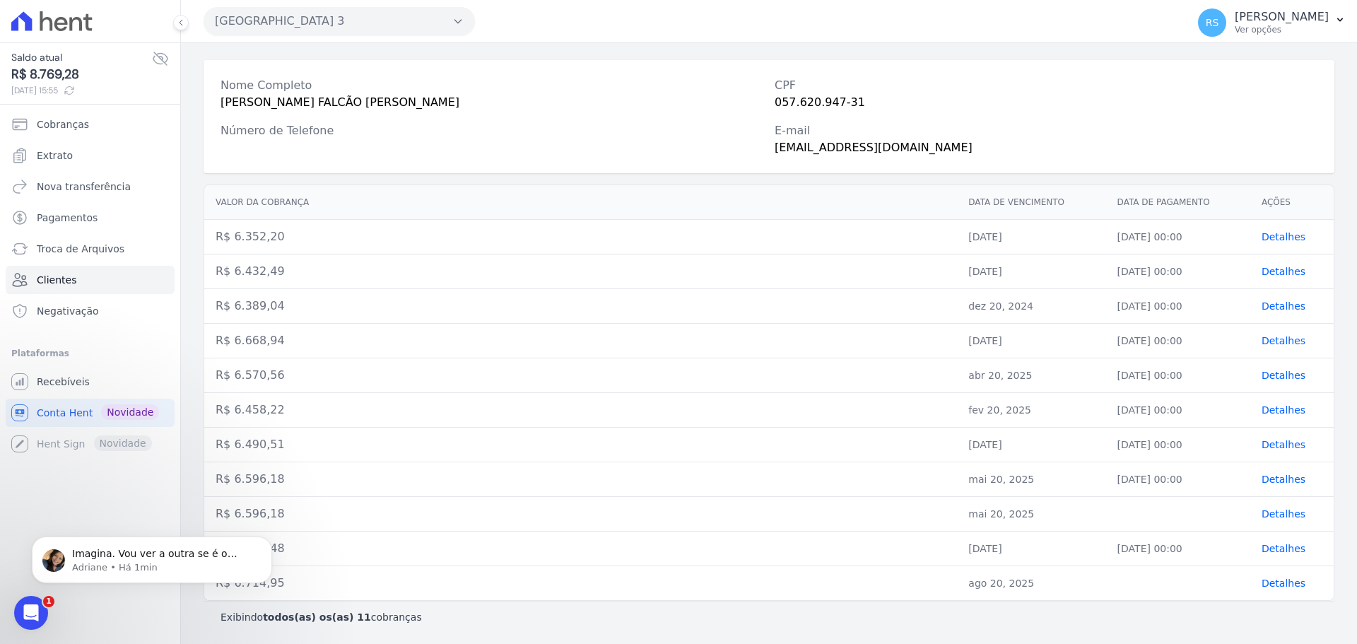
click at [1271, 521] on td "Detalhes" at bounding box center [1291, 514] width 83 height 35
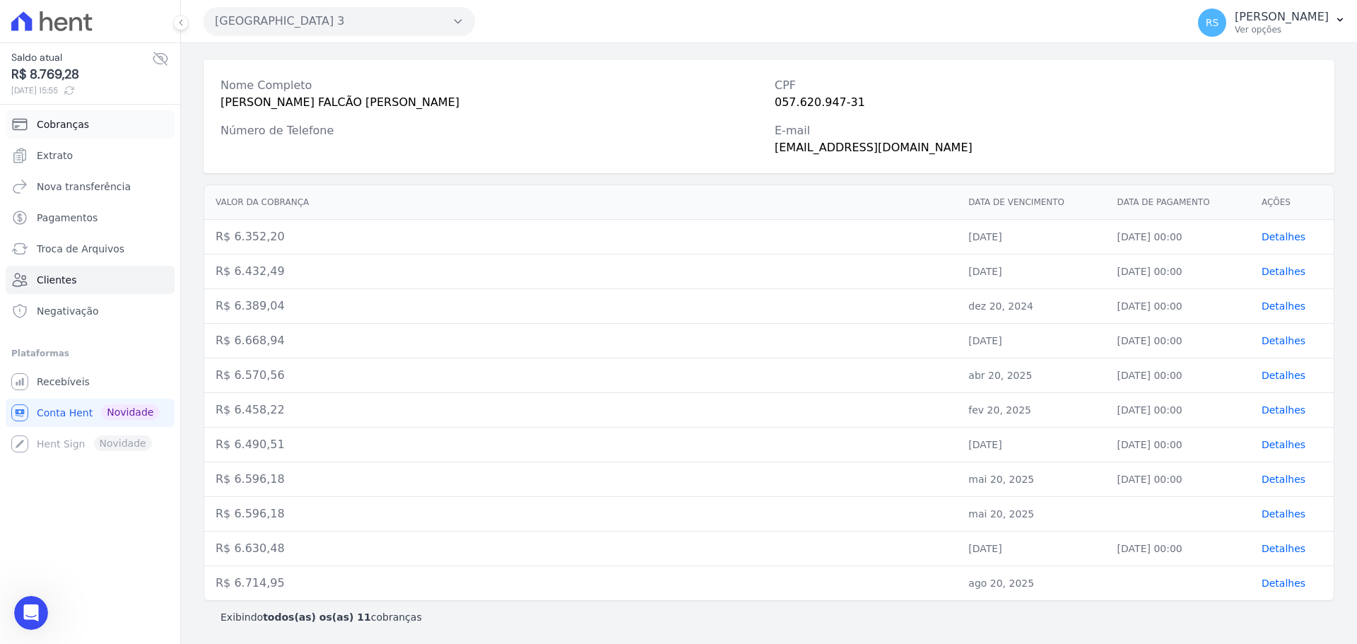
click at [66, 128] on span "Cobranças" at bounding box center [63, 124] width 52 height 14
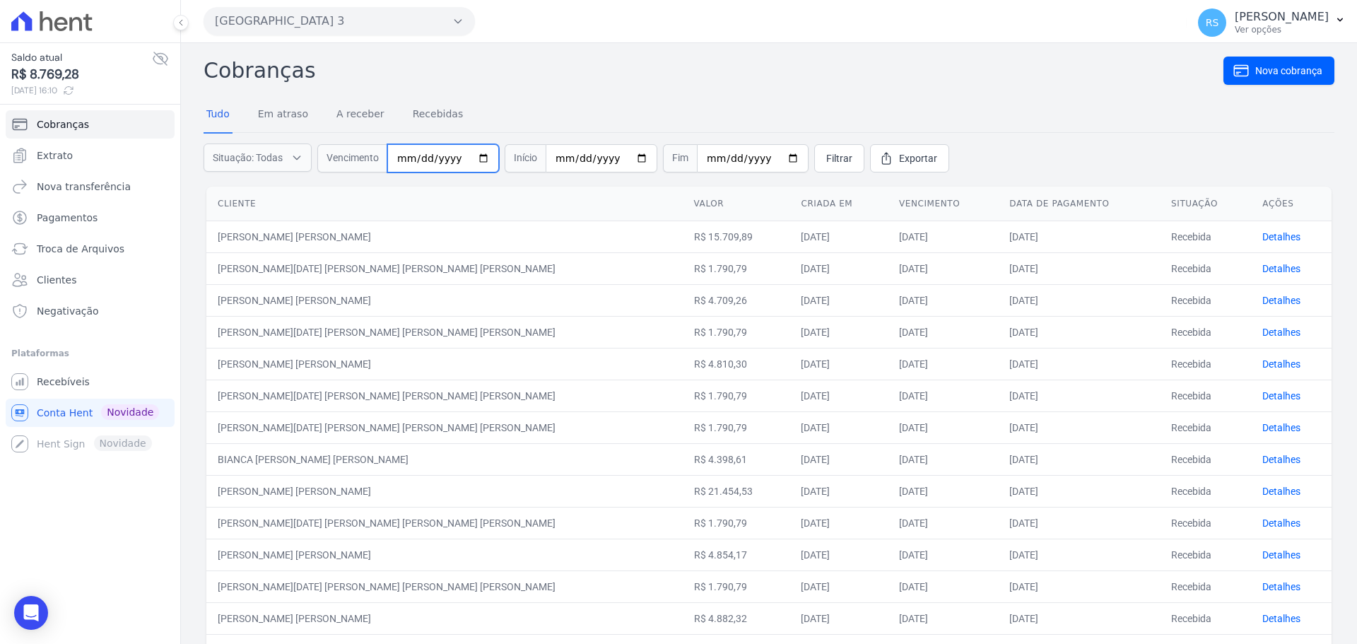
click at [402, 162] on input "date" at bounding box center [443, 158] width 112 height 28
type input "[DATE]"
click at [826, 157] on span "Filtrar" at bounding box center [839, 158] width 26 height 14
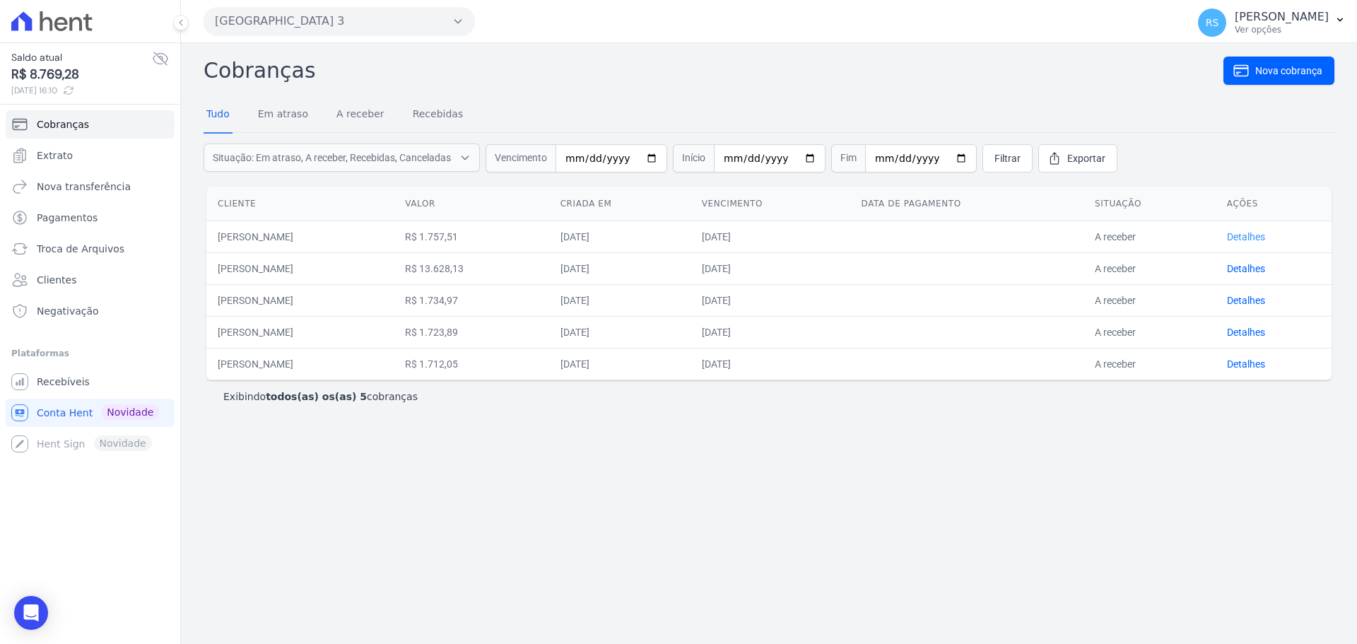
click at [1253, 238] on link "Detalhes" at bounding box center [1246, 236] width 38 height 11
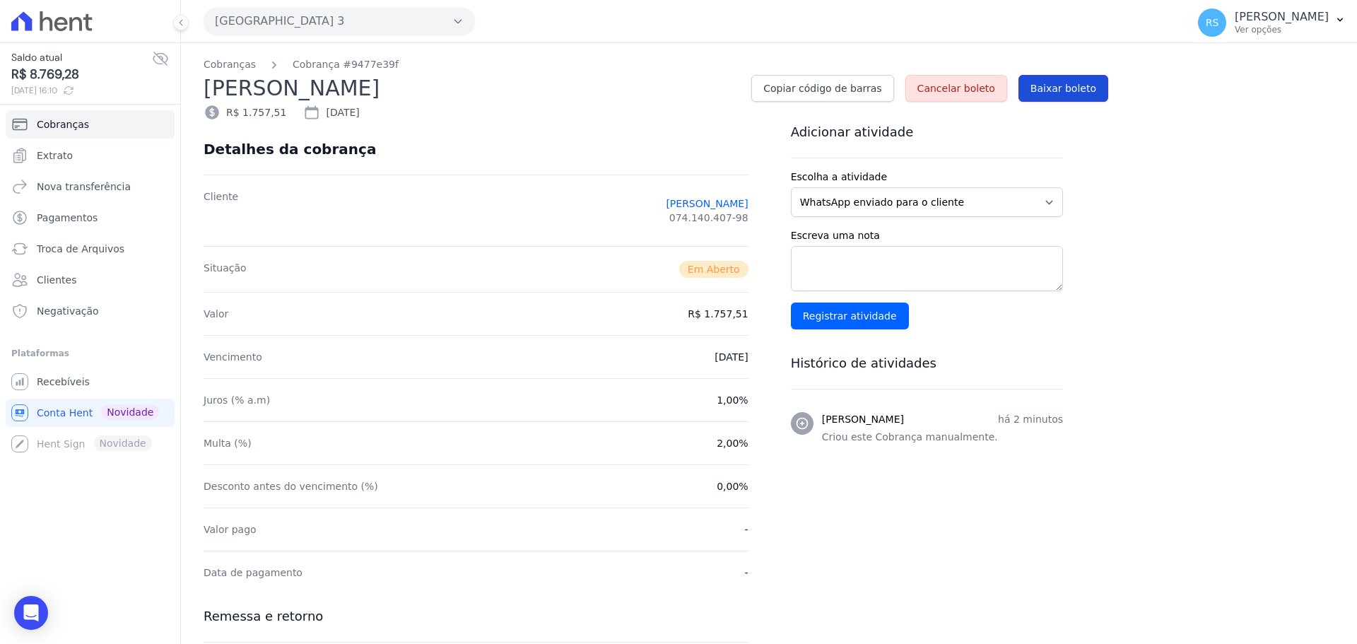
click at [1064, 92] on span "Baixar boleto" at bounding box center [1063, 88] width 66 height 14
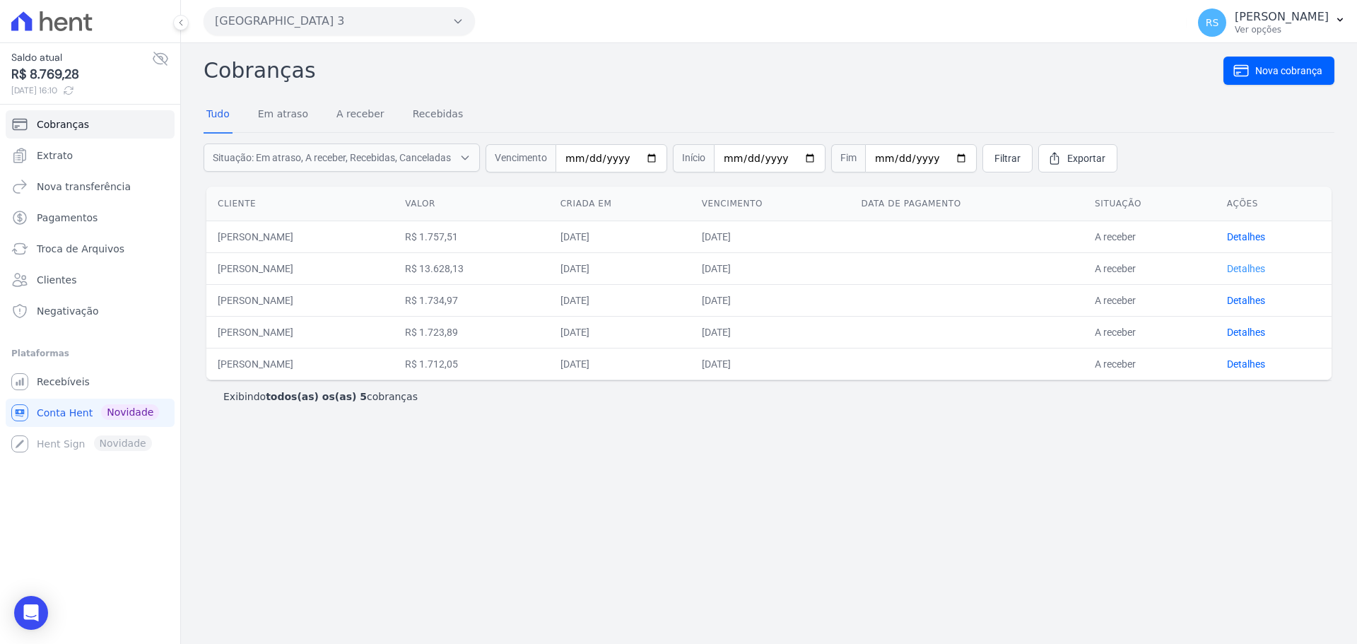
click at [1252, 270] on link "Detalhes" at bounding box center [1246, 268] width 38 height 11
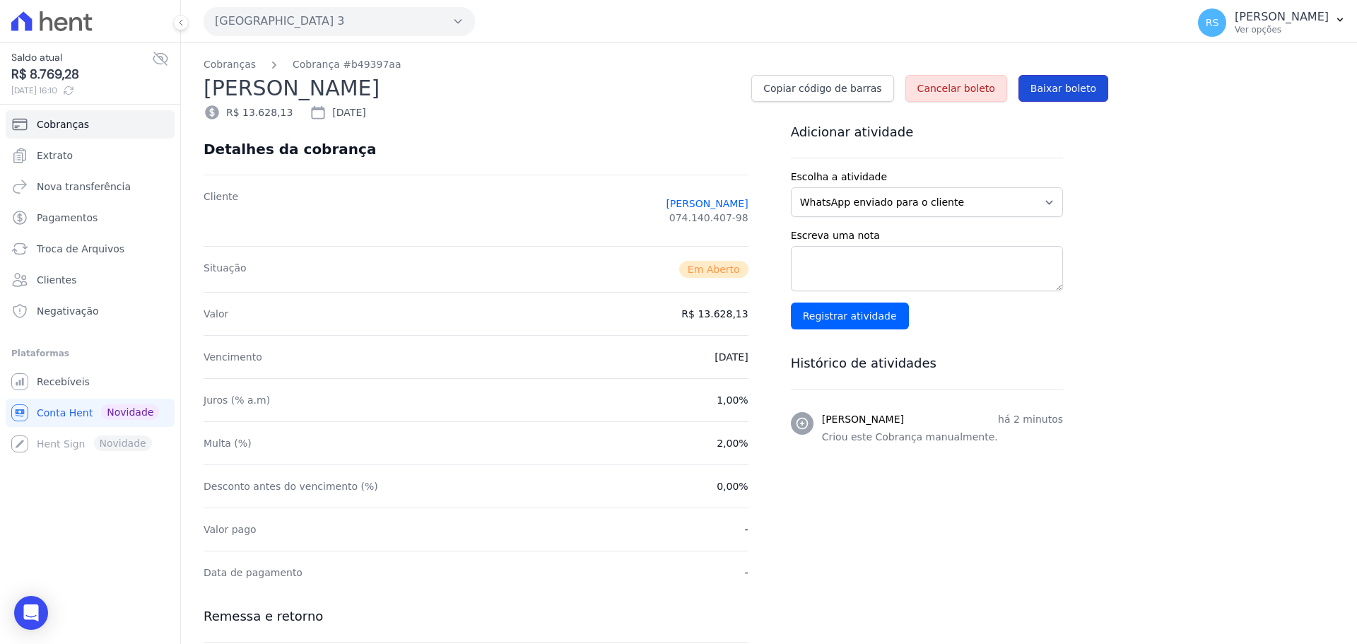
click at [1064, 81] on span "Baixar boleto" at bounding box center [1063, 88] width 66 height 14
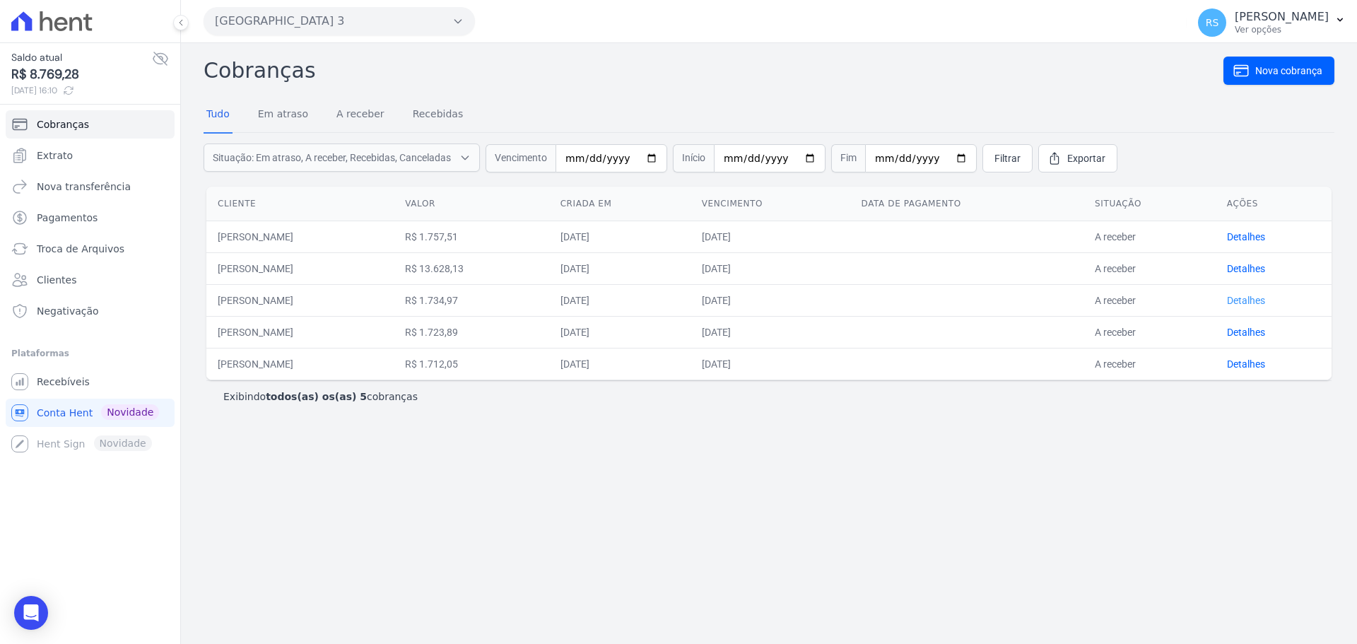
click at [1246, 301] on link "Detalhes" at bounding box center [1246, 300] width 38 height 11
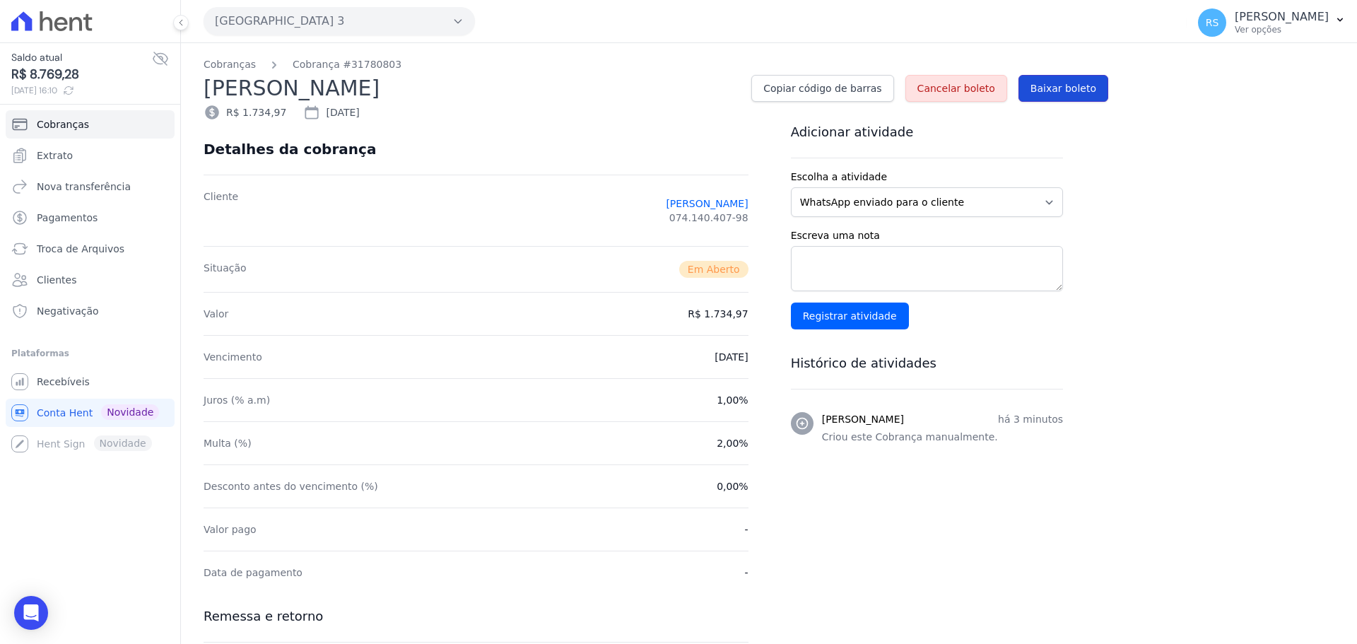
click at [1052, 86] on span "Baixar boleto" at bounding box center [1063, 88] width 66 height 14
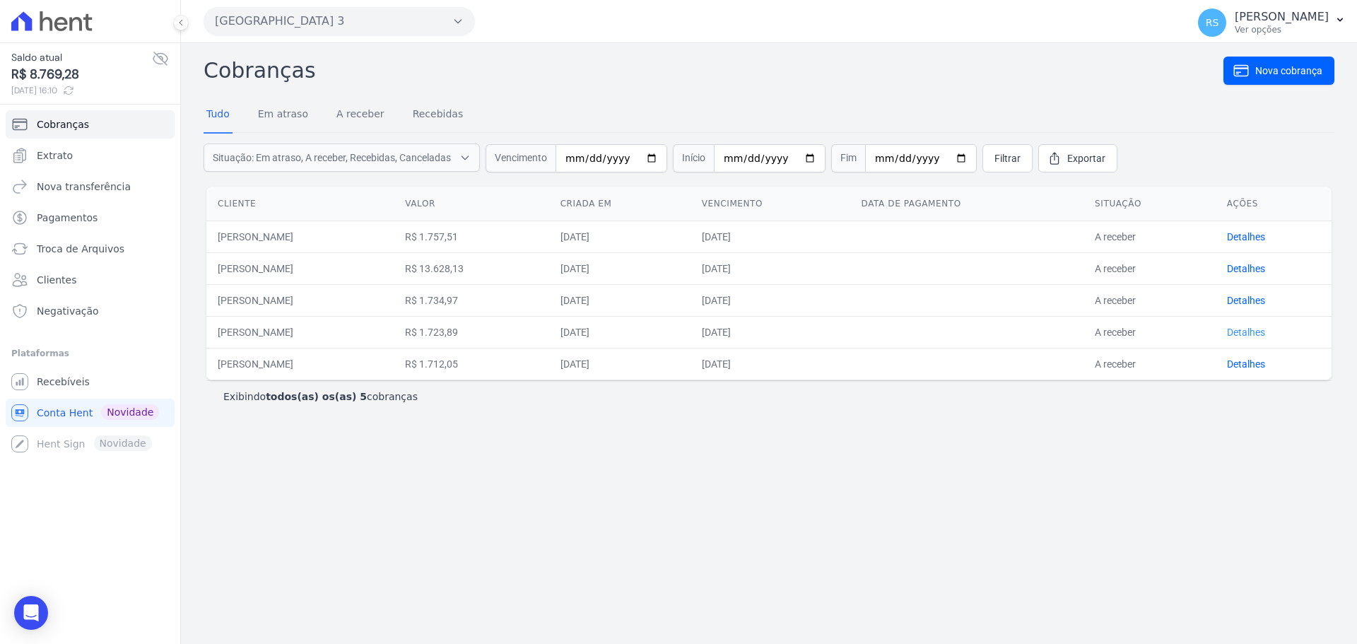
click at [1264, 329] on link "Detalhes" at bounding box center [1246, 331] width 38 height 11
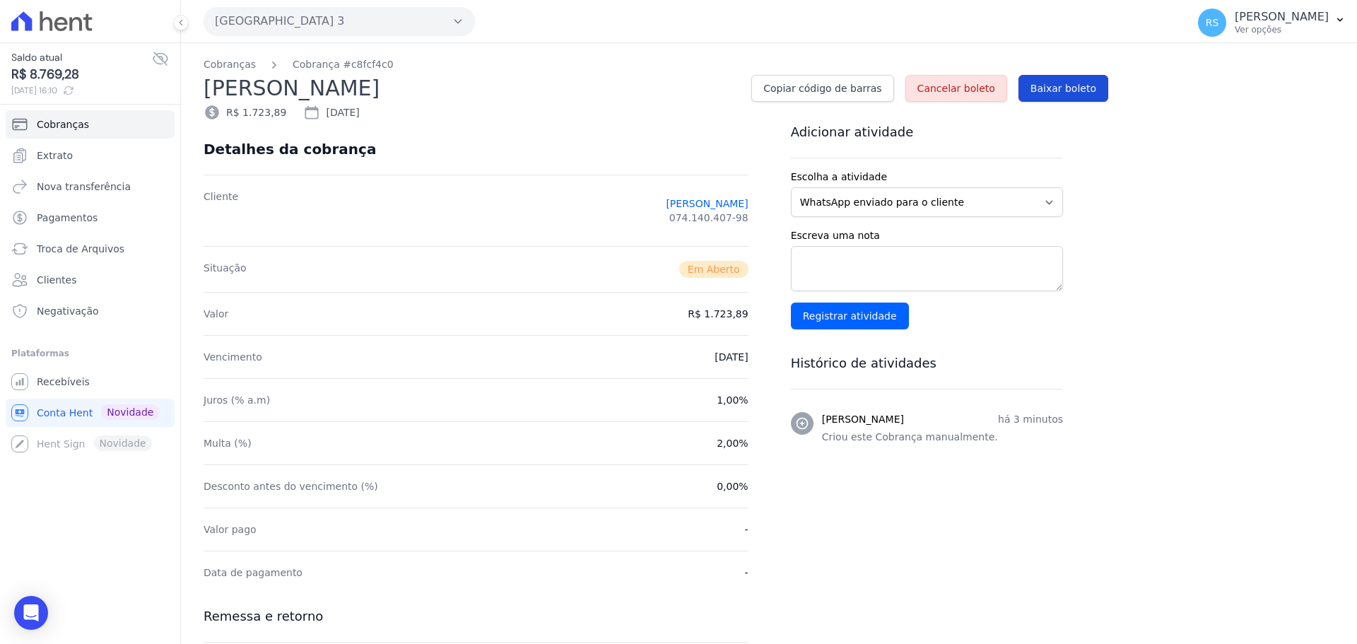
click at [1066, 83] on span "Baixar boleto" at bounding box center [1063, 88] width 66 height 14
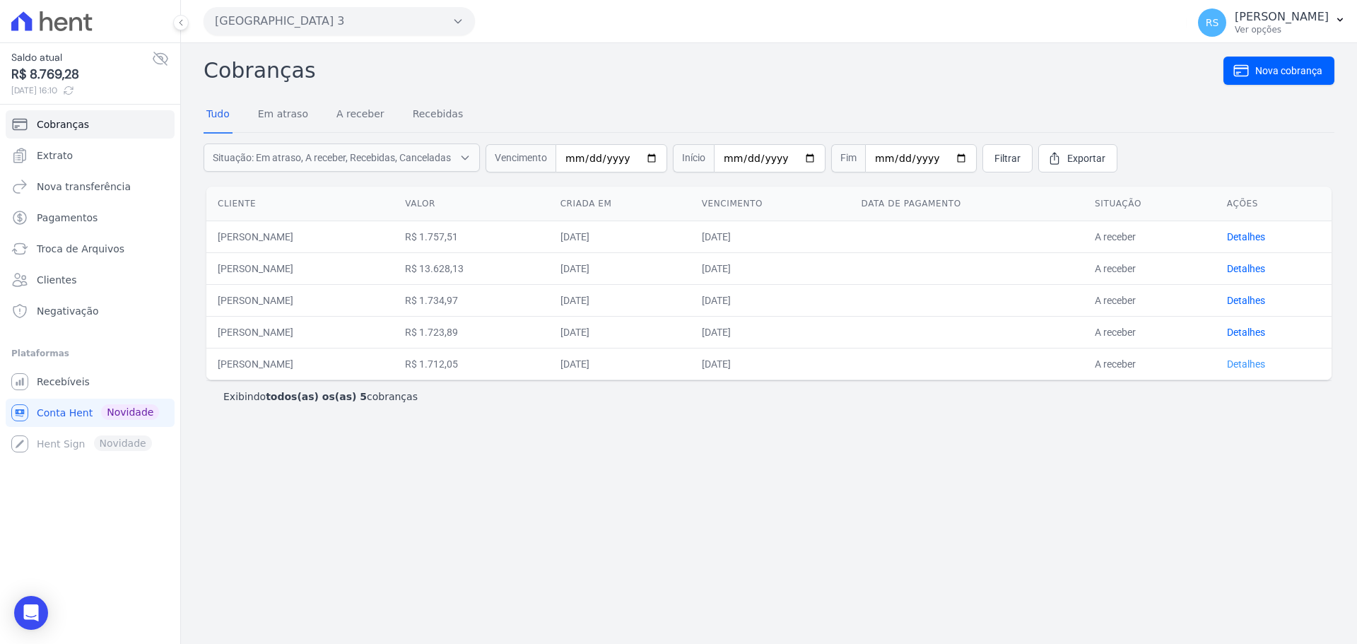
click at [1256, 363] on link "Detalhes" at bounding box center [1246, 363] width 38 height 11
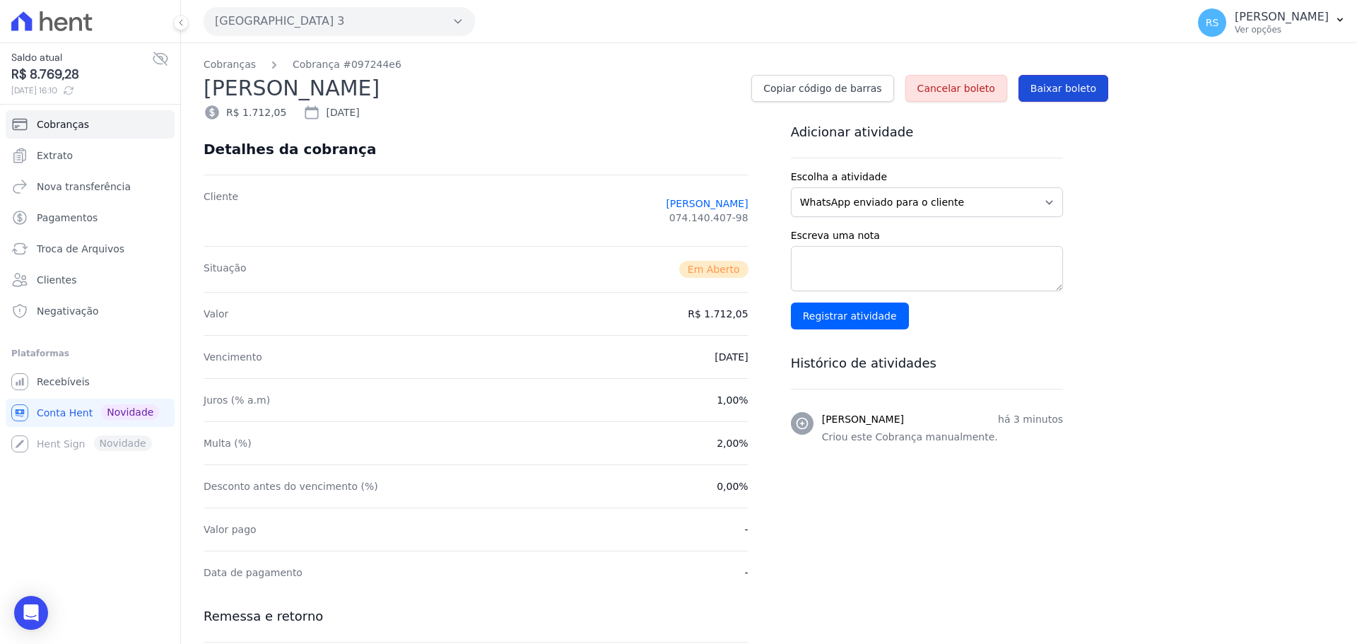
click at [1060, 78] on link "Baixar boleto" at bounding box center [1063, 88] width 90 height 27
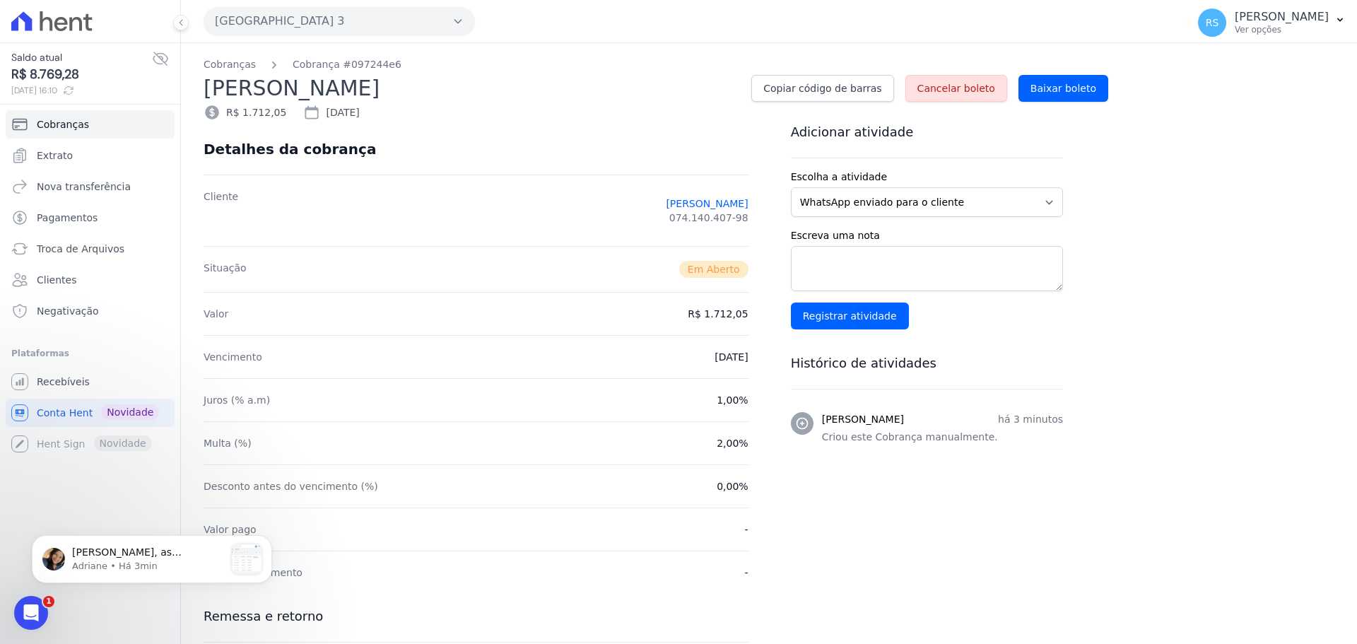
click at [1232, 213] on div "Cobranças Cobrança #097244e6 [PERSON_NAME] Copiar código de barras Cancelar bol…" at bounding box center [769, 455] width 1176 height 825
